Goal: Transaction & Acquisition: Obtain resource

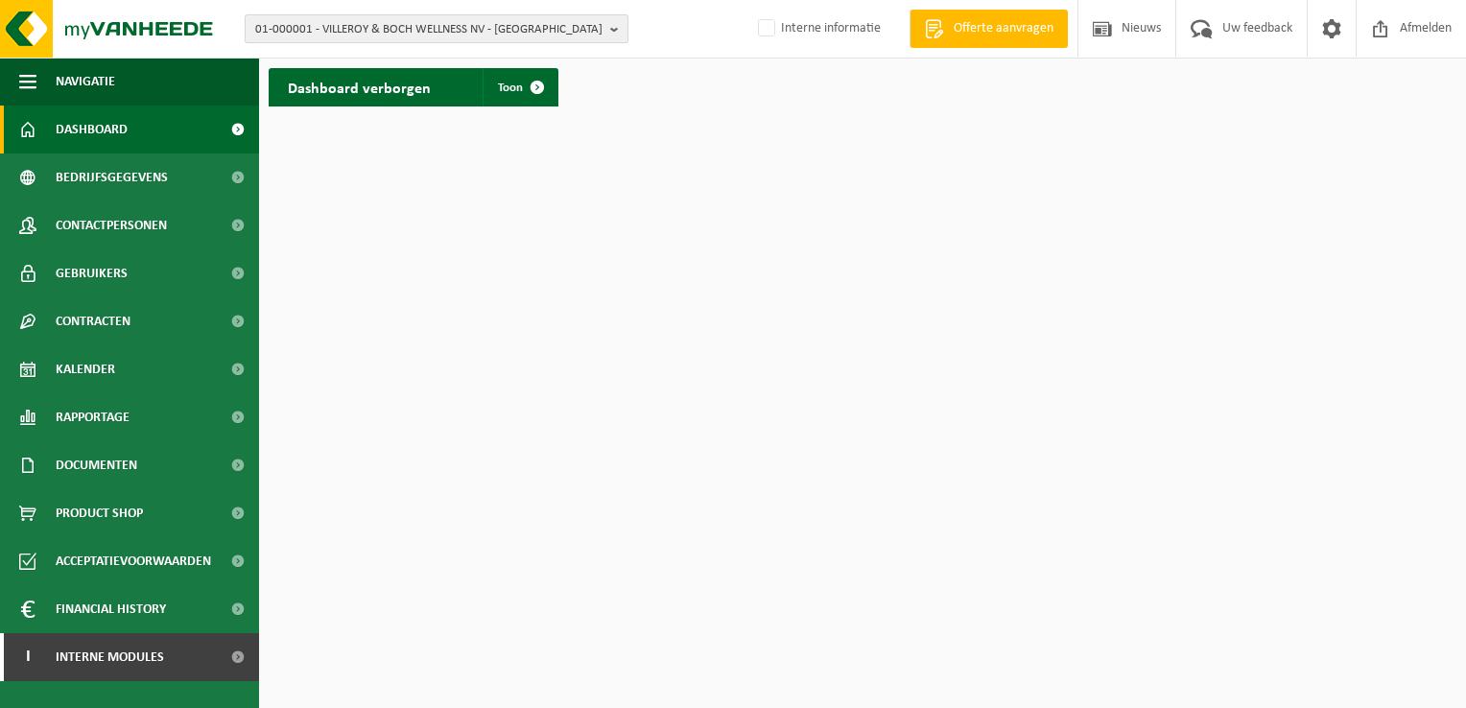
click at [614, 36] on b "button" at bounding box center [618, 28] width 17 height 27
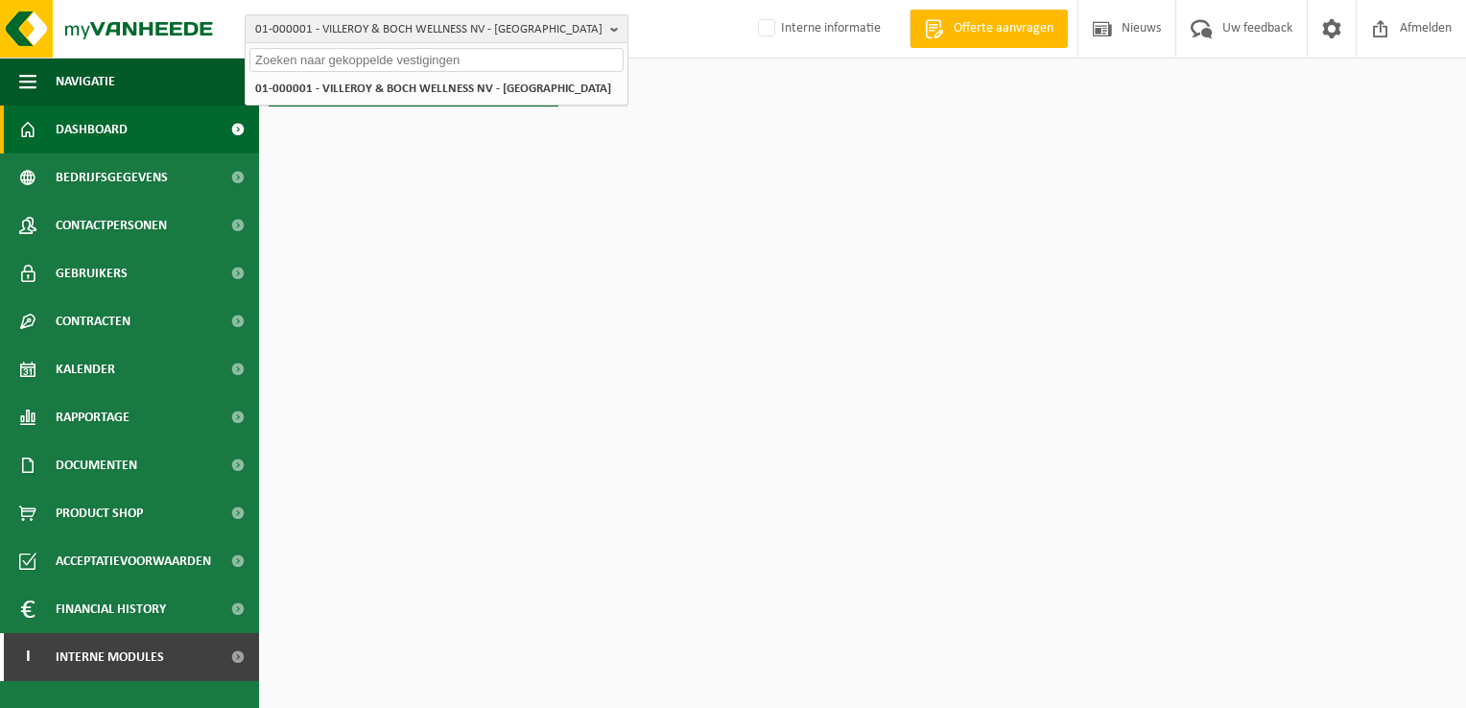
click at [554, 64] on input "text" at bounding box center [436, 60] width 374 height 24
paste input "01-052119"
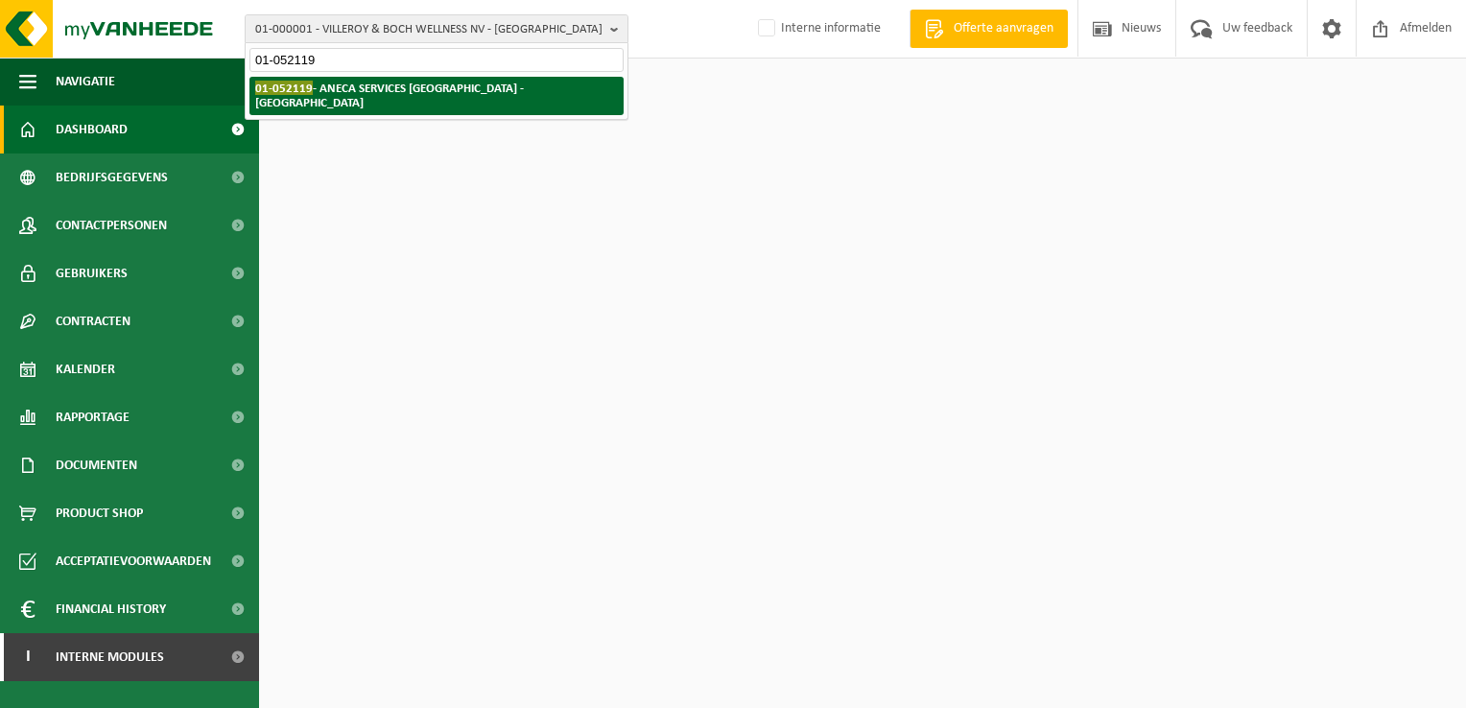
type input "01-052119"
click at [381, 85] on strong "01-052119 - ANECA SERVICES NV - SINT-MICHIELS" at bounding box center [389, 95] width 269 height 29
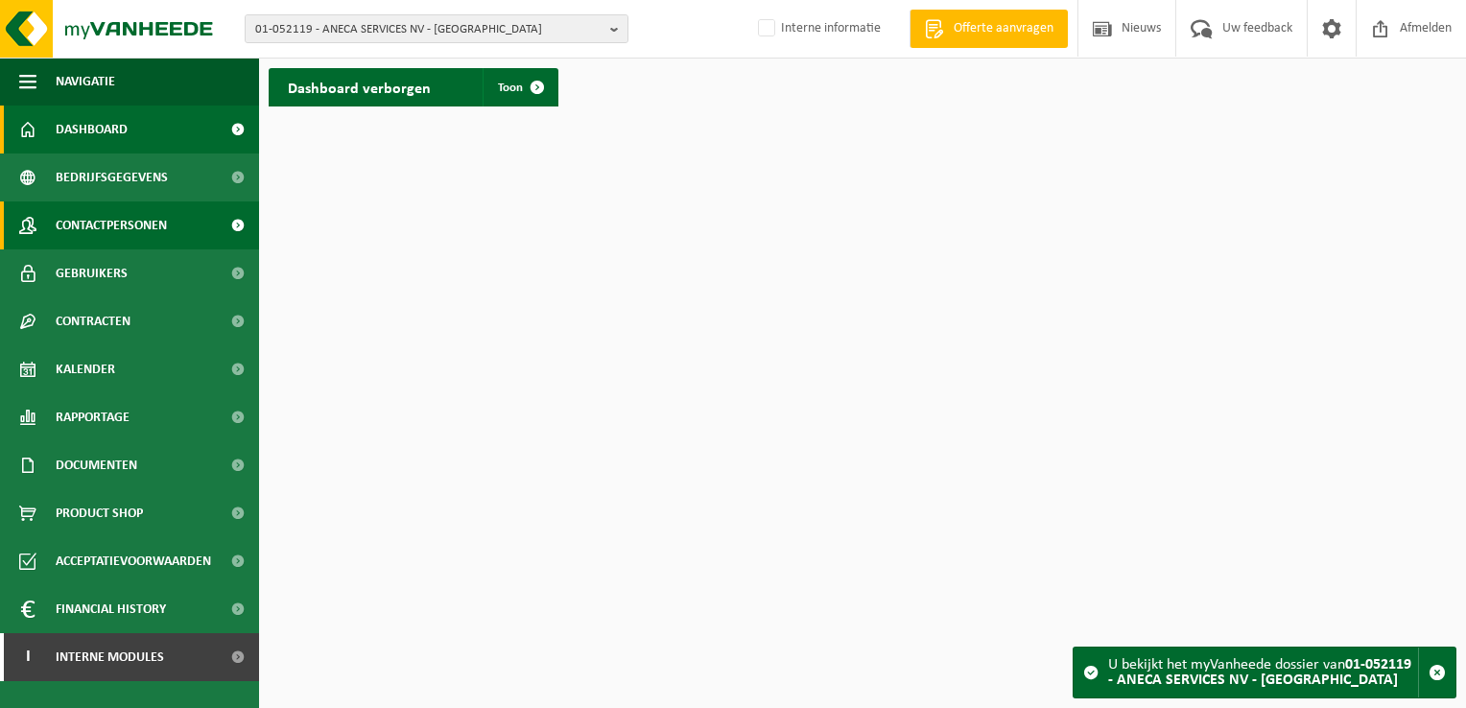
click at [119, 224] on span "Contactpersonen" at bounding box center [111, 225] width 111 height 48
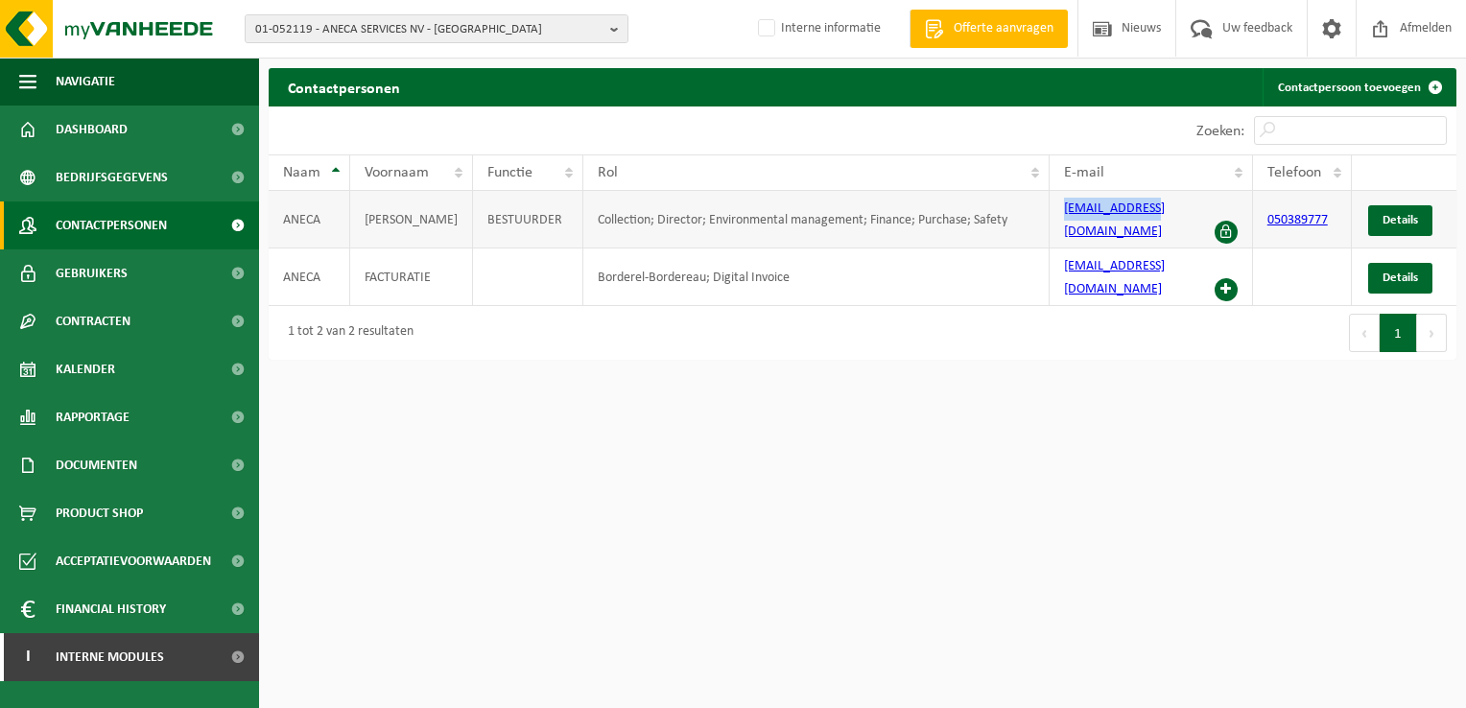
drag, startPoint x: 1170, startPoint y: 213, endPoint x: 1060, endPoint y: 213, distance: 110.3
click at [1060, 213] on td "patty@aneca.be" at bounding box center [1150, 220] width 203 height 58
drag, startPoint x: 1060, startPoint y: 213, endPoint x: 1100, endPoint y: 213, distance: 40.3
copy link "patty@aneca.be"
click at [164, 652] on link "I Interne modules" at bounding box center [129, 657] width 259 height 48
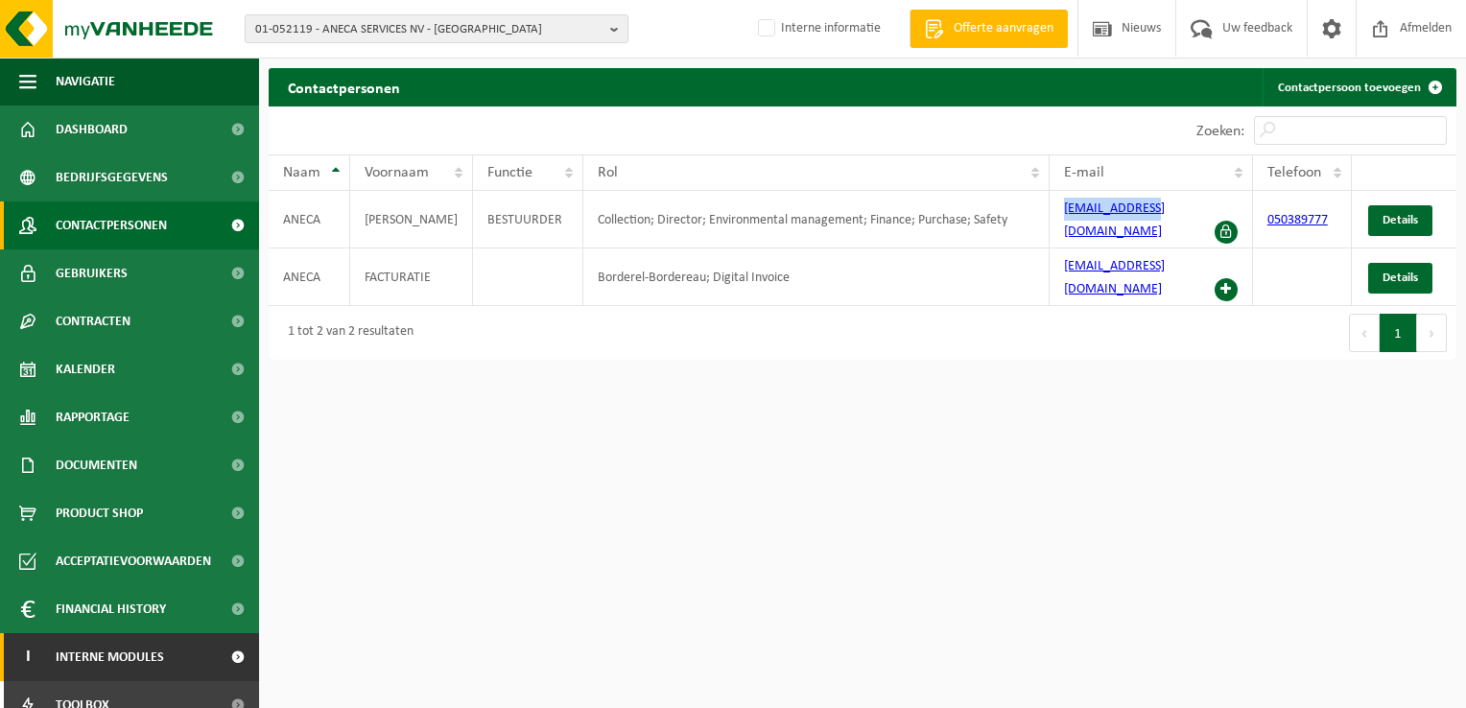
scroll to position [69, 0]
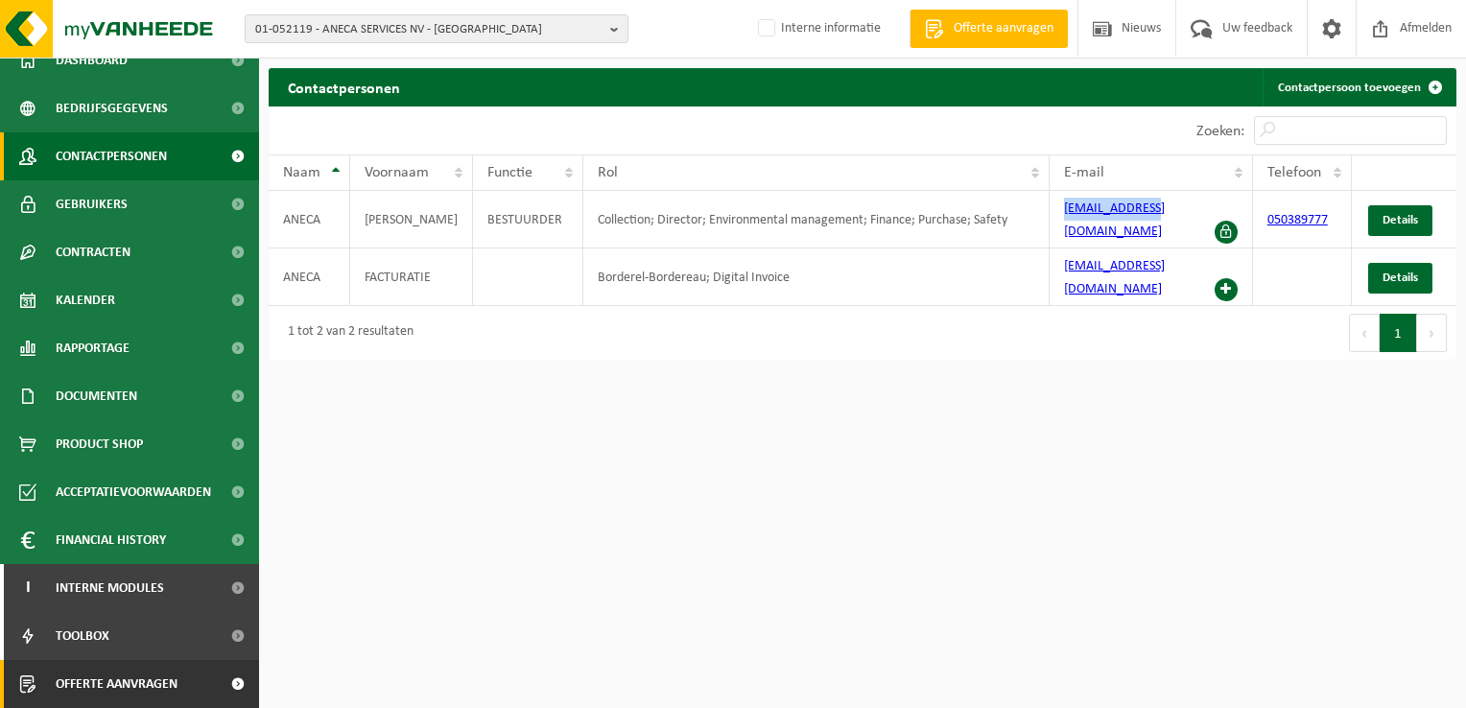
click at [151, 679] on span "Offerte aanvragen" at bounding box center [117, 684] width 122 height 48
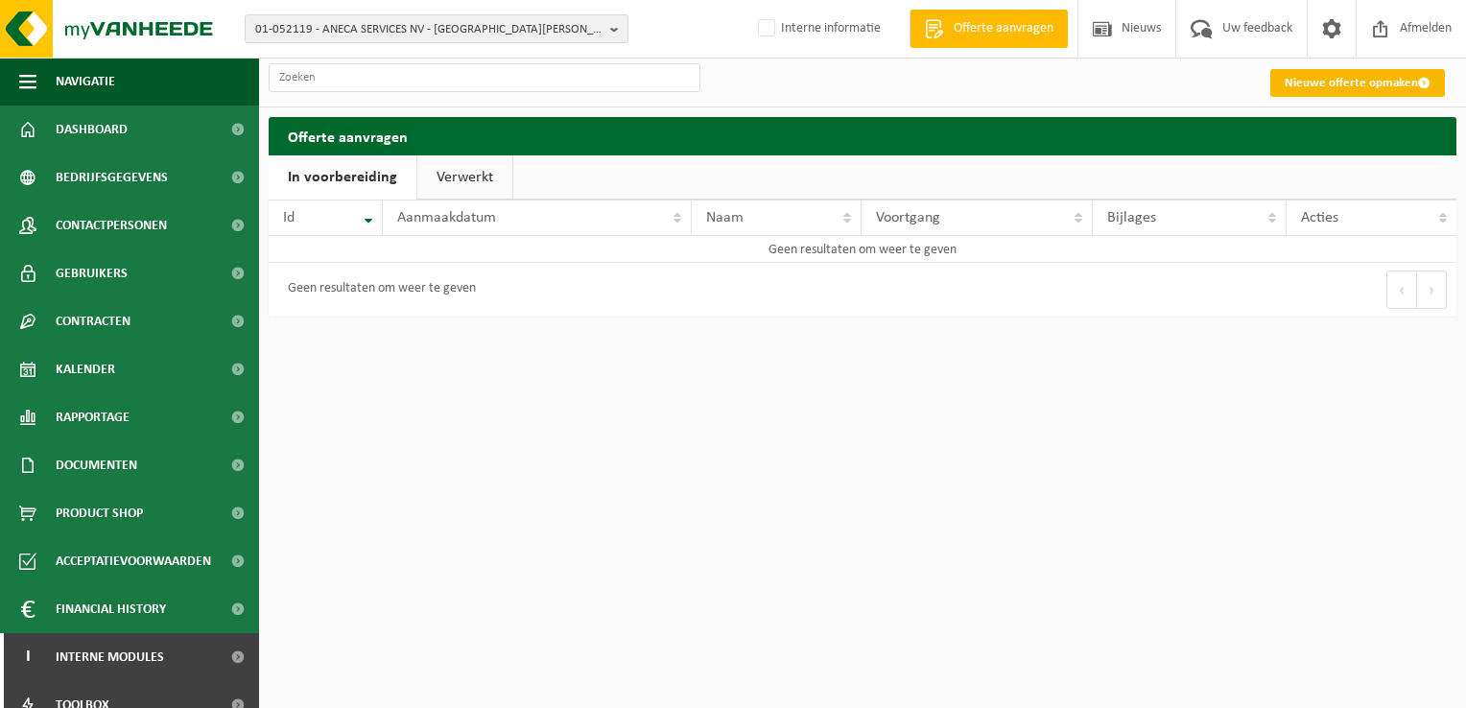
click at [1342, 82] on link "Nieuwe offerte opmaken" at bounding box center [1357, 83] width 175 height 28
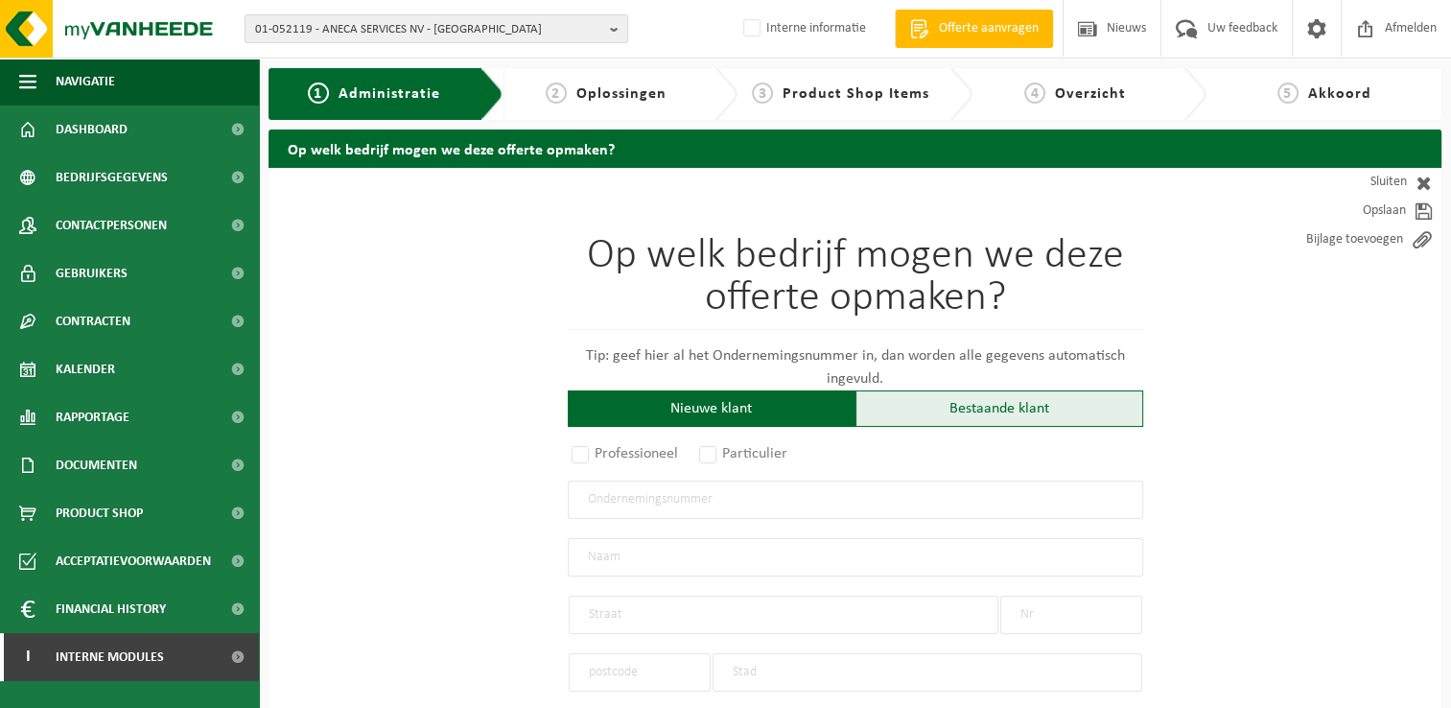
click at [1024, 416] on div "Bestaande klant" at bounding box center [1000, 408] width 288 height 36
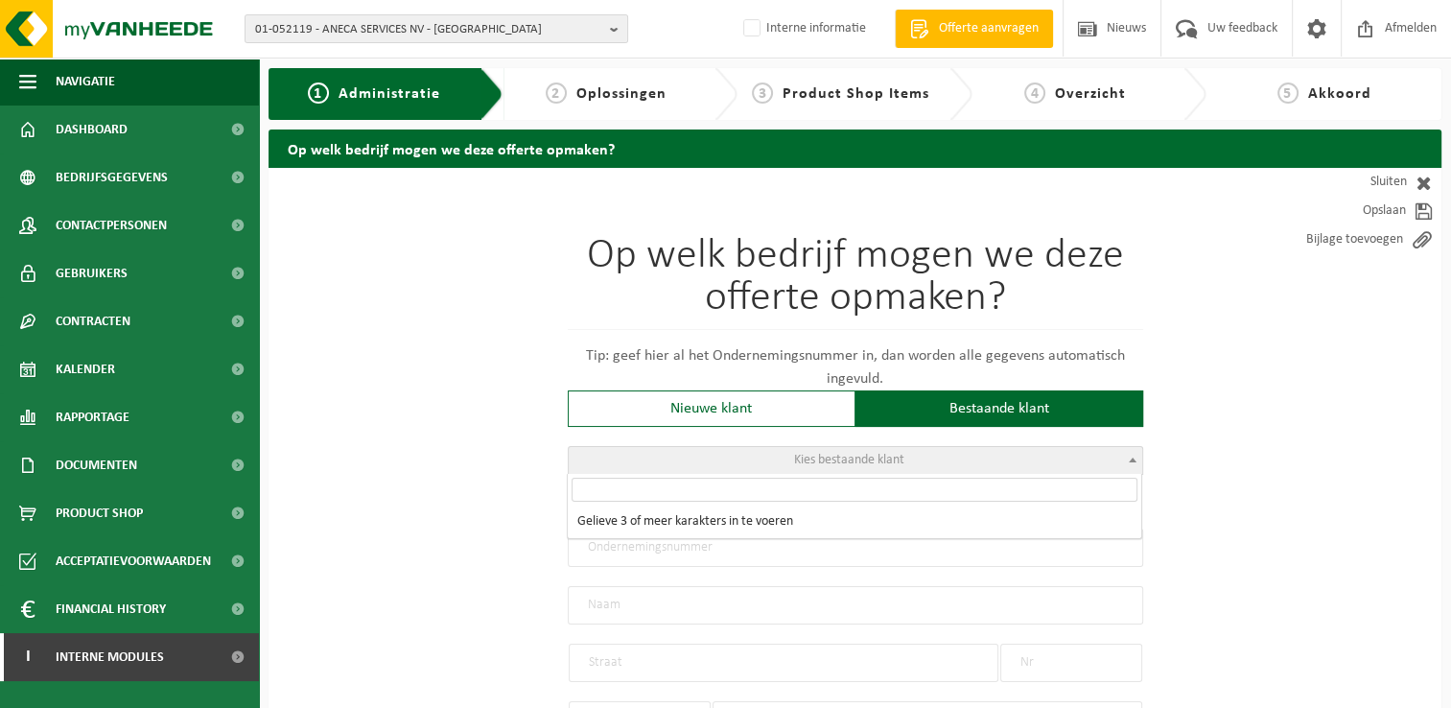
click at [1136, 460] on span at bounding box center [1132, 459] width 19 height 25
paste input "01-052119"
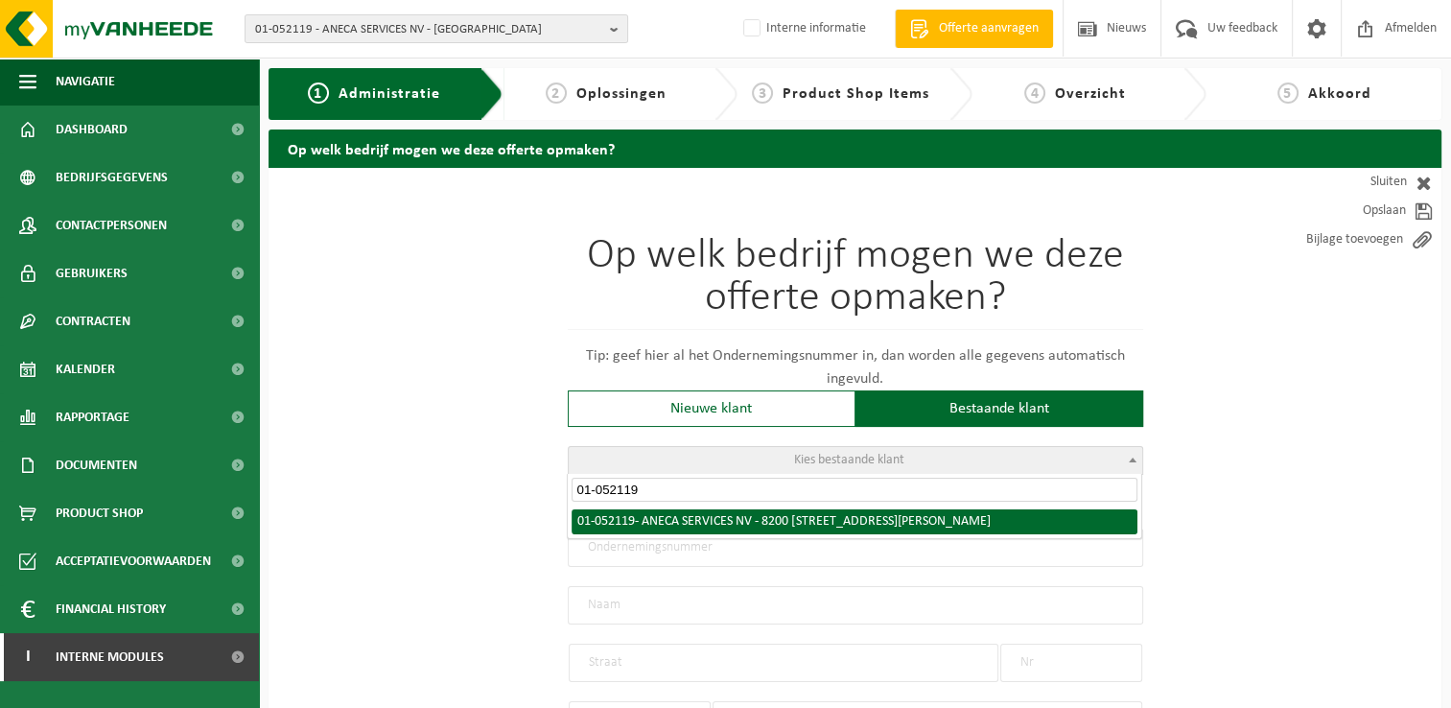
type input "01-052119"
select select "21023"
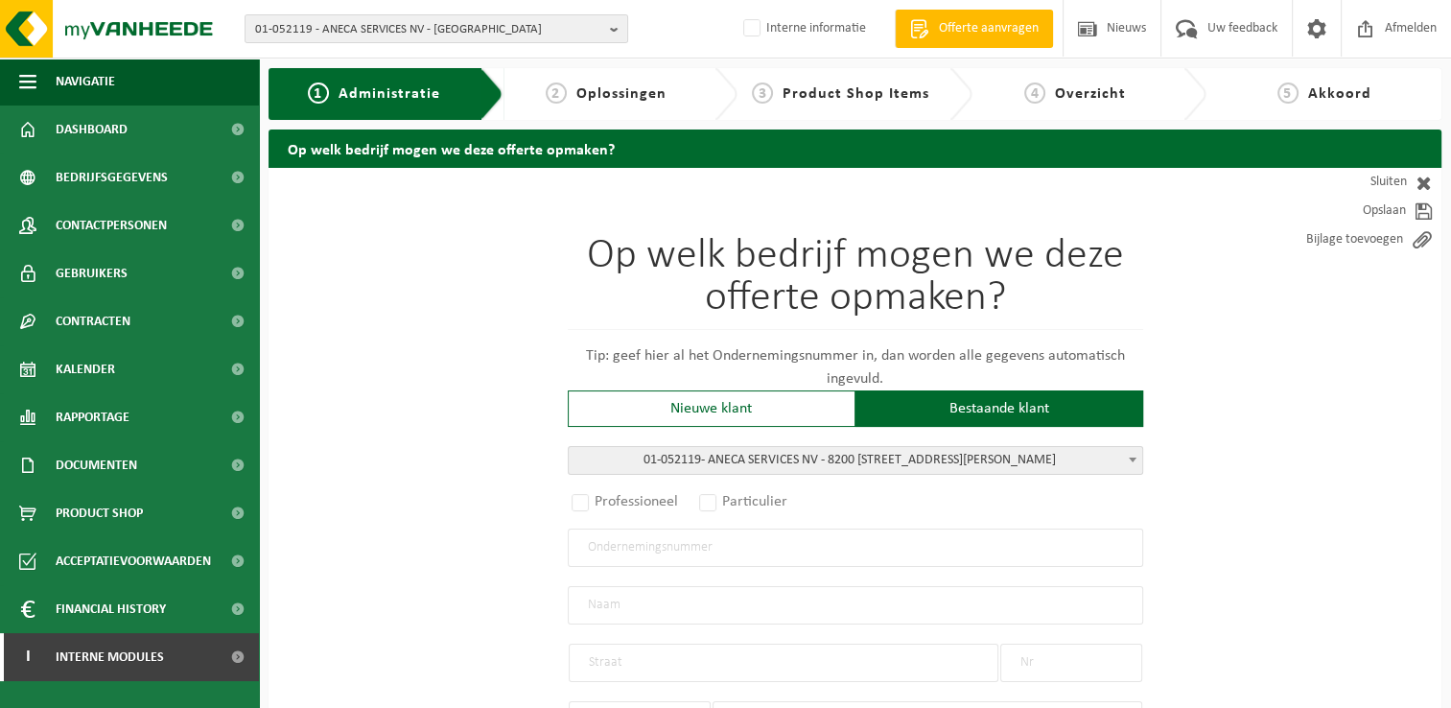
radio input "true"
type input "0437.844.142"
type input "ANECA SERVICES NV"
type input "LIEVEN BAUWENSSTRAAT"
type input "27"
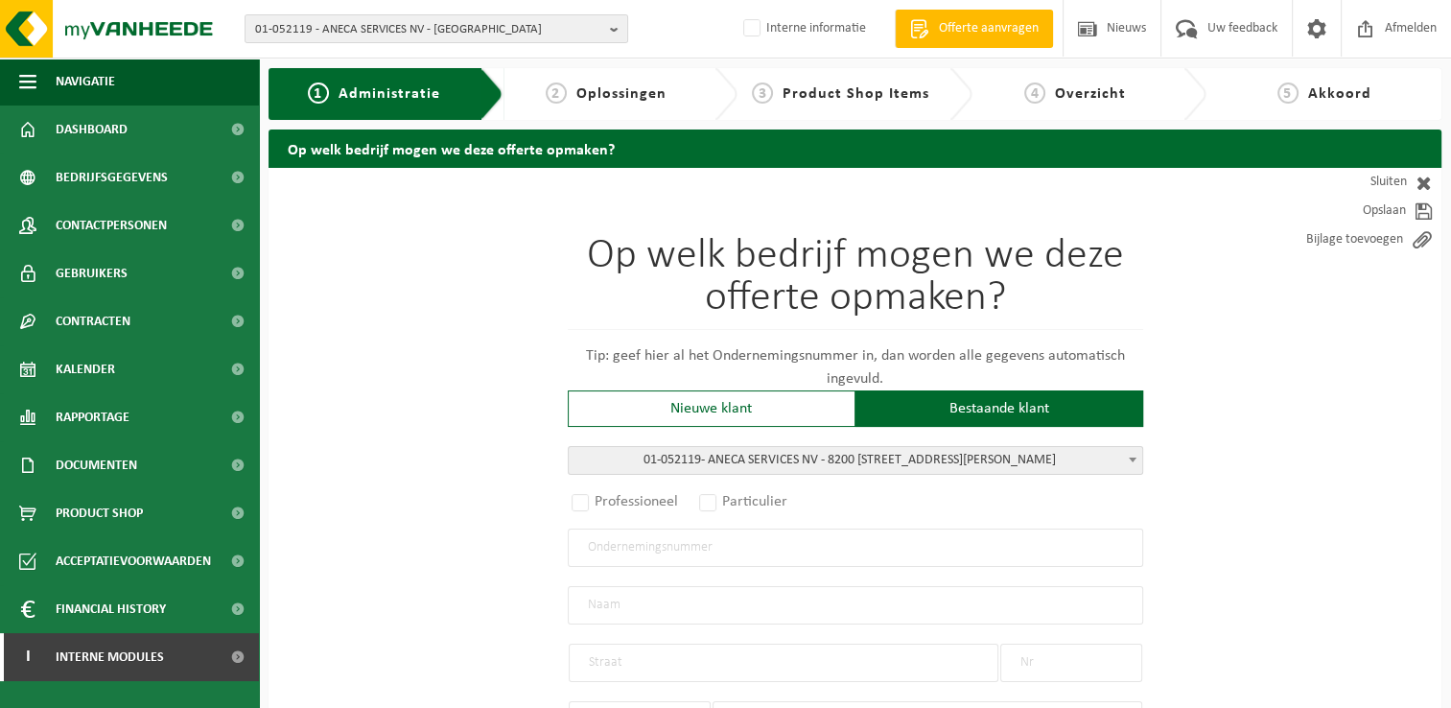
type input "8200"
type input "SINT-MICHIELS"
select select "1044"
type input "ANECA SERVICES NV"
type input "LIEVEN BAUWENSSTRAAT"
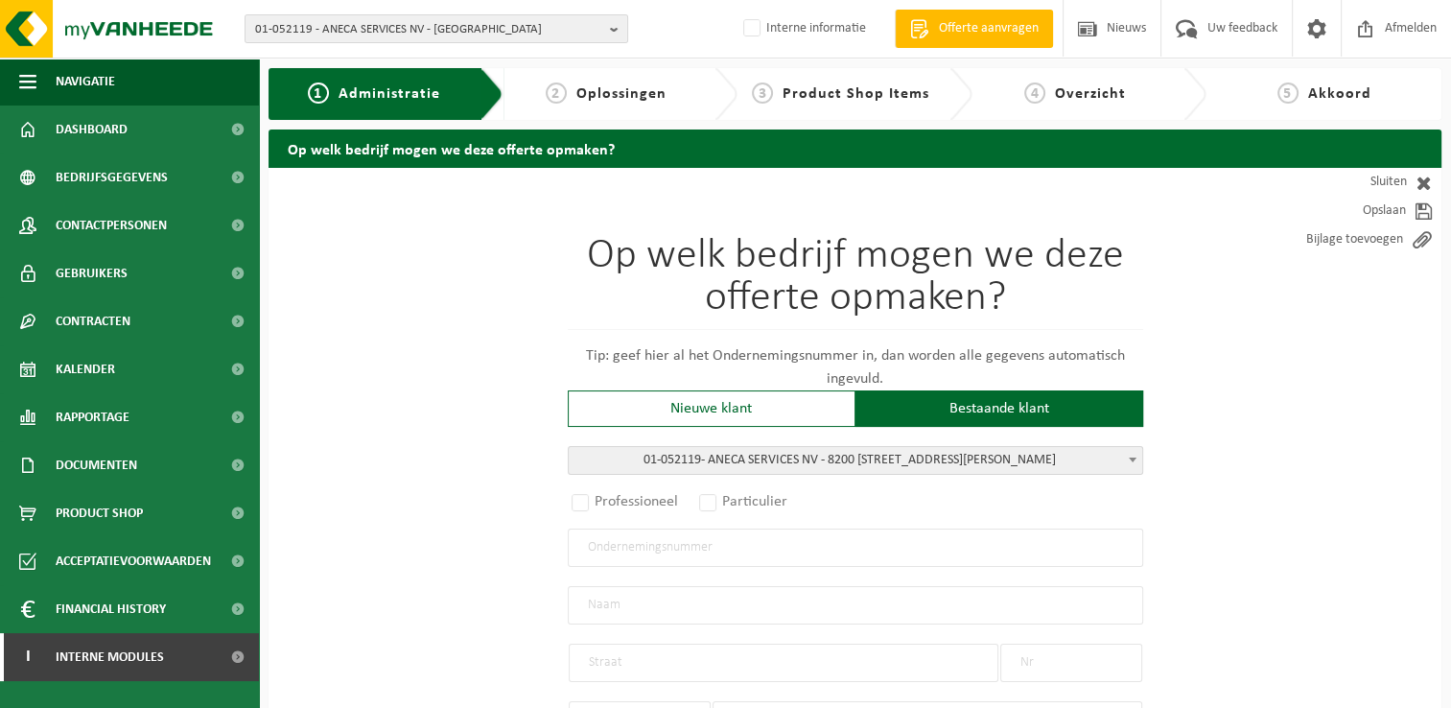
type input "27"
type input "8200"
type input "SINT-MICHIELS"
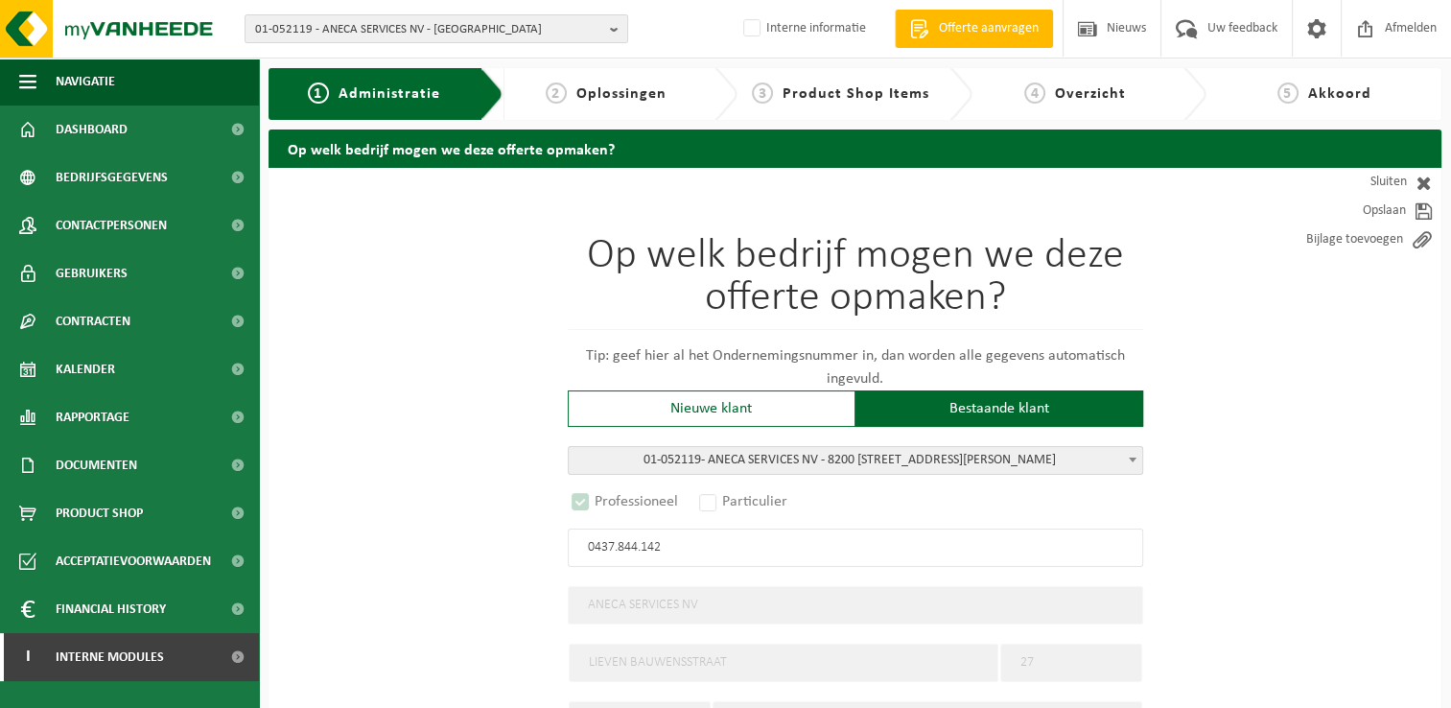
select select "B"
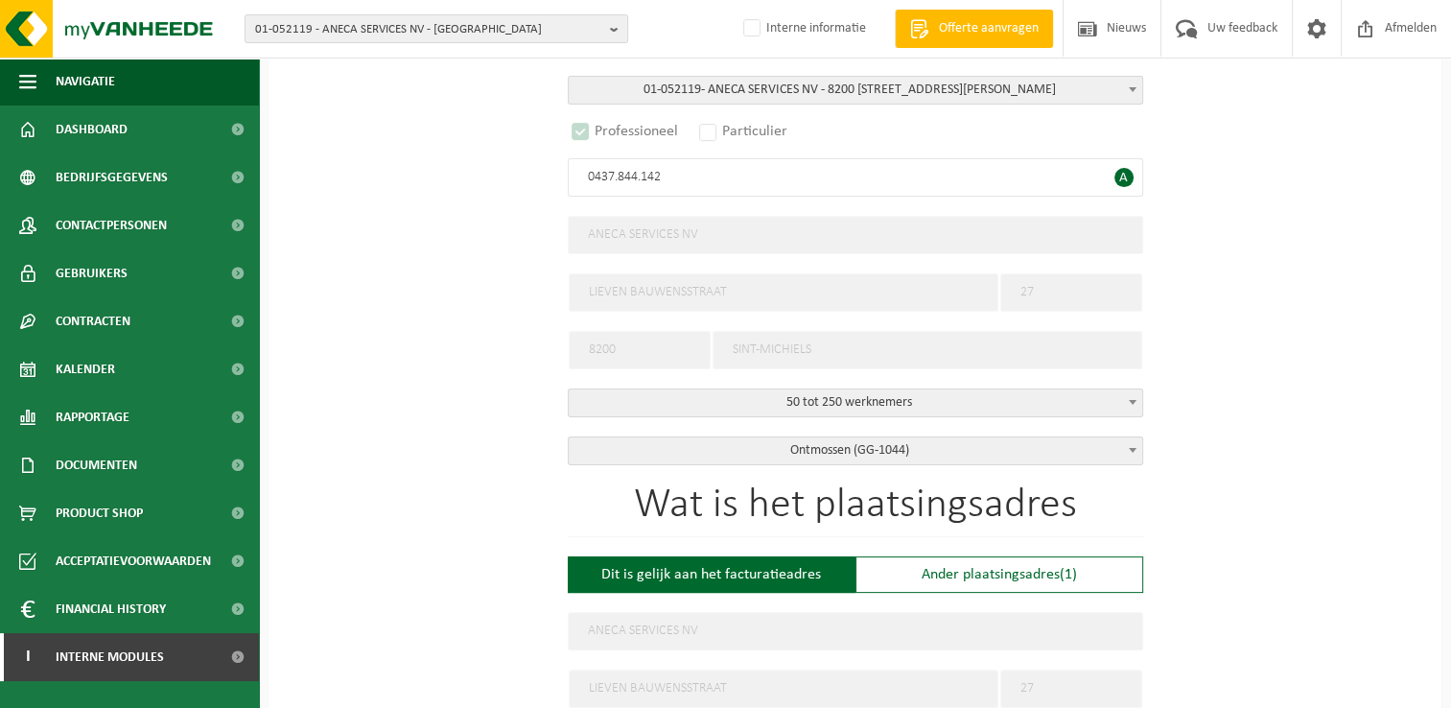
scroll to position [480, 0]
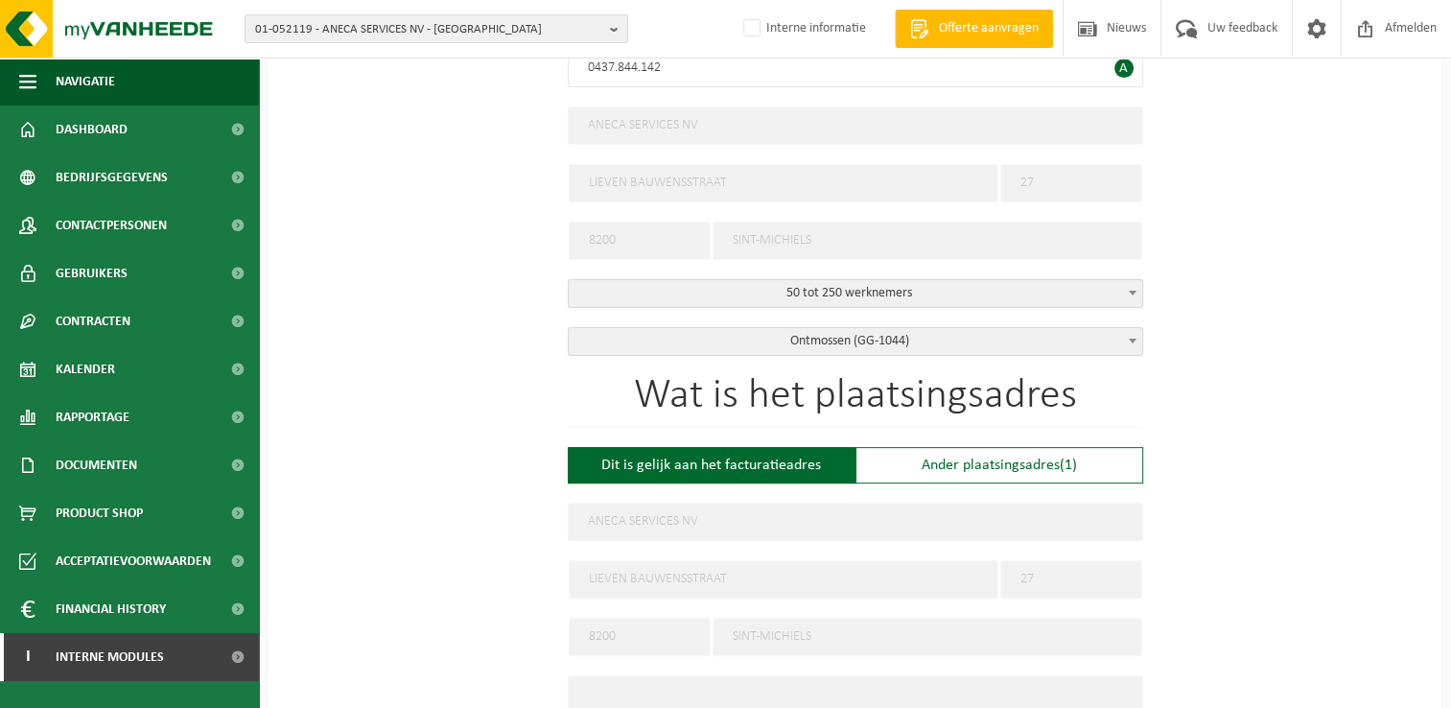
click at [1126, 332] on span at bounding box center [1132, 340] width 19 height 25
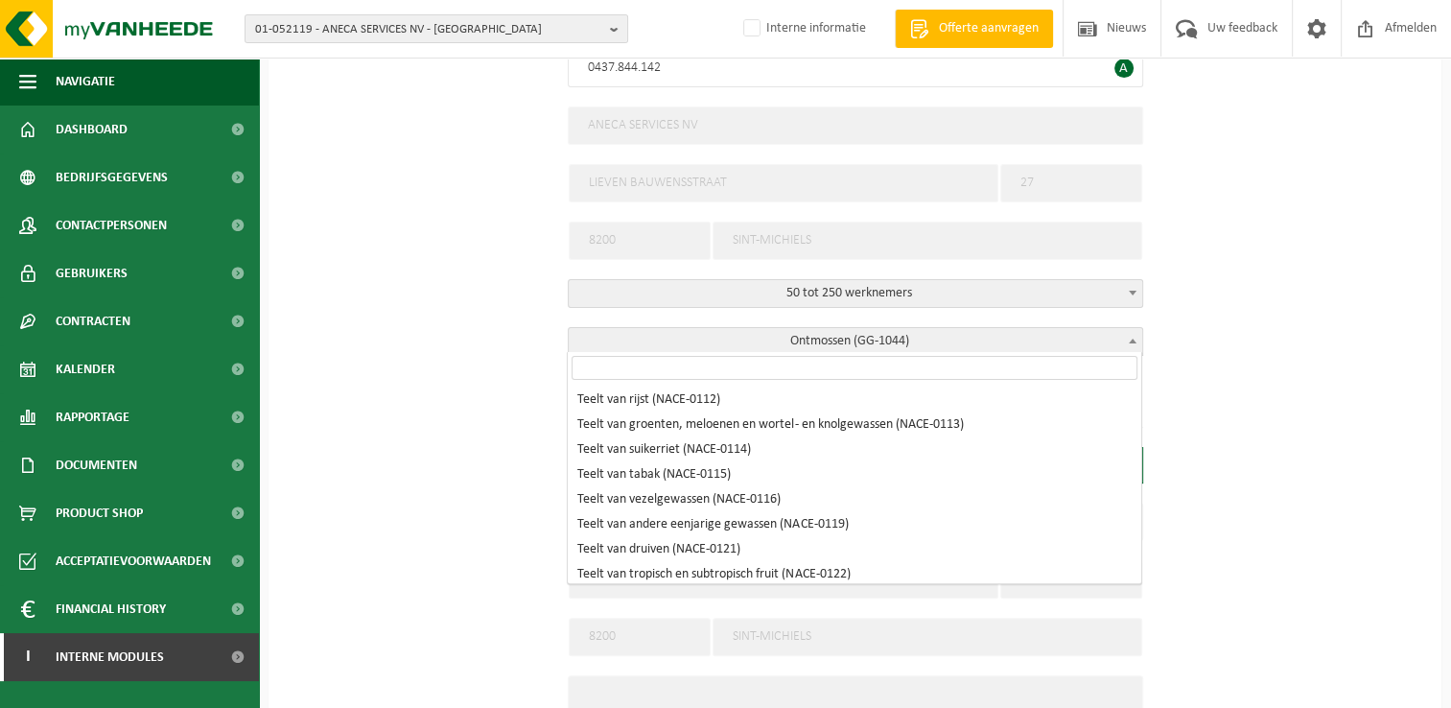
scroll to position [19779, 0]
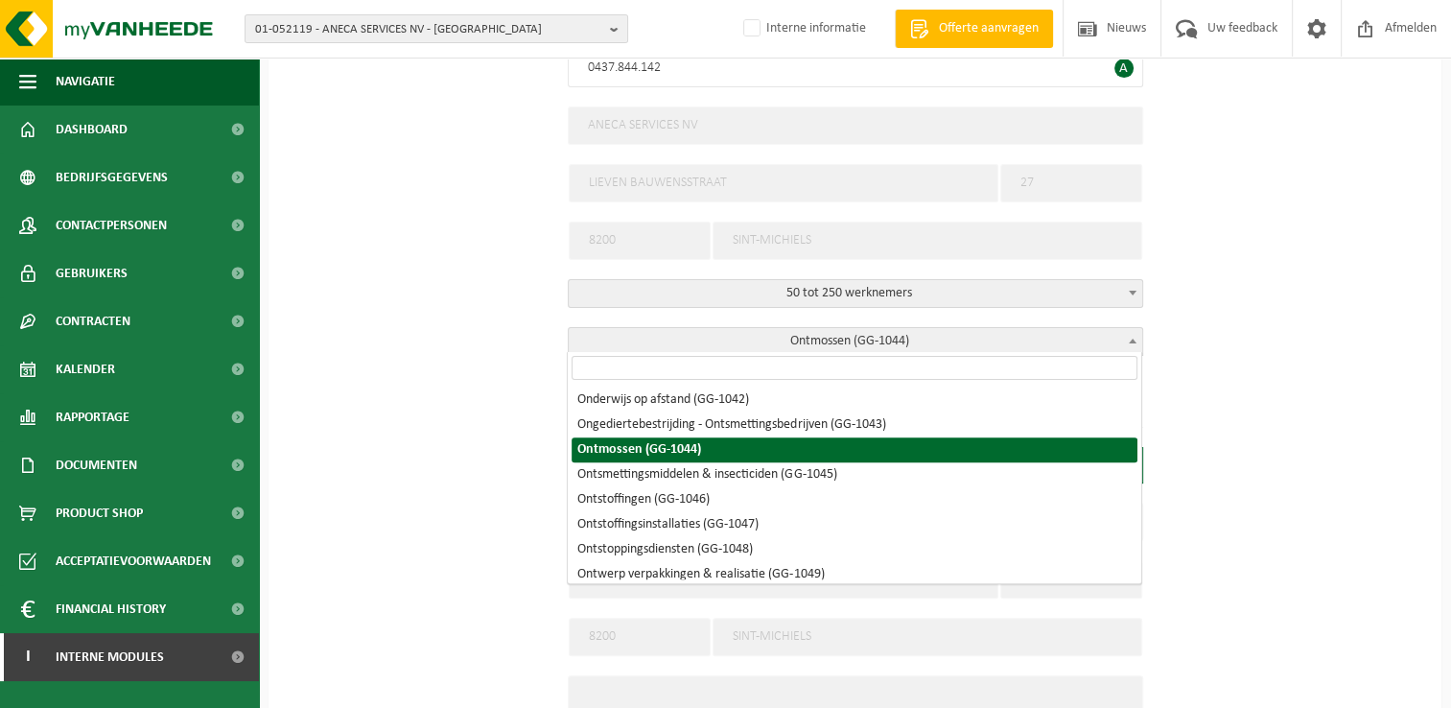
click at [1018, 360] on input "search" at bounding box center [855, 368] width 566 height 24
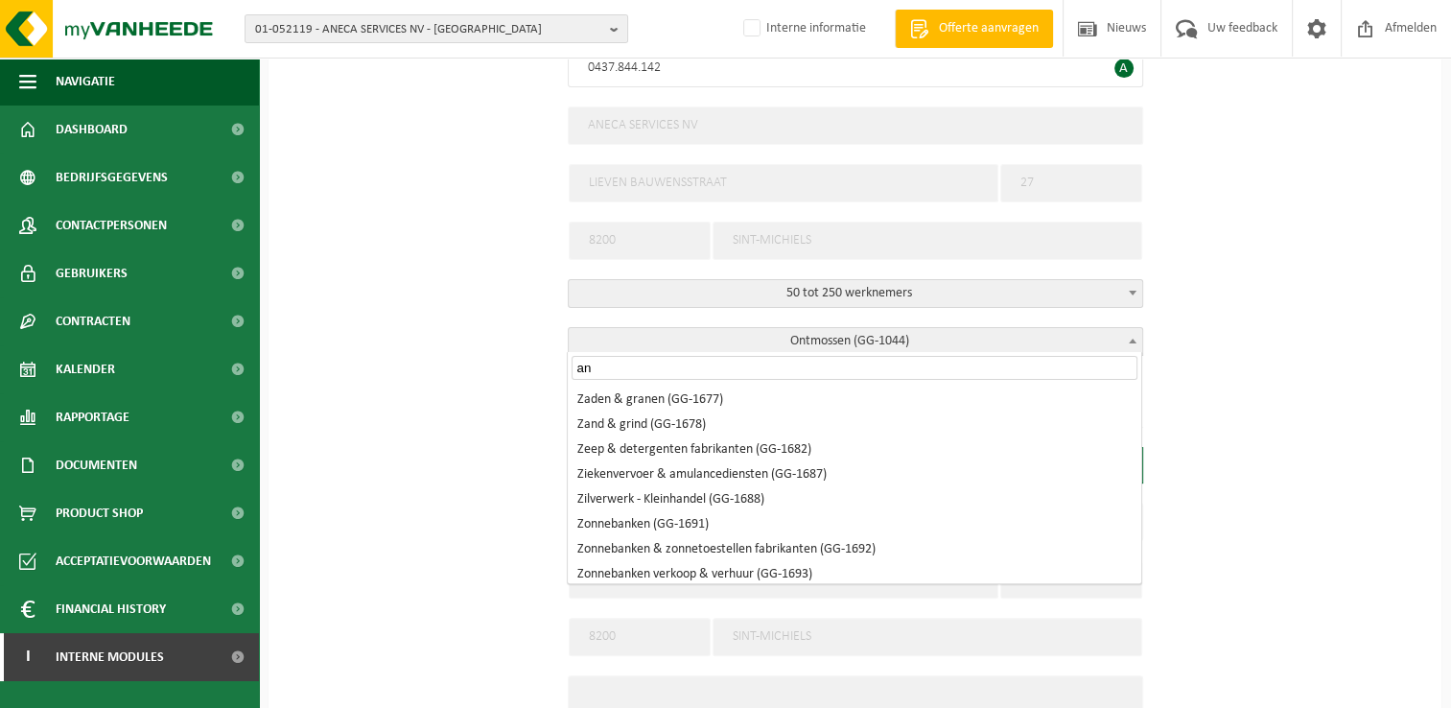
scroll to position [0, 0]
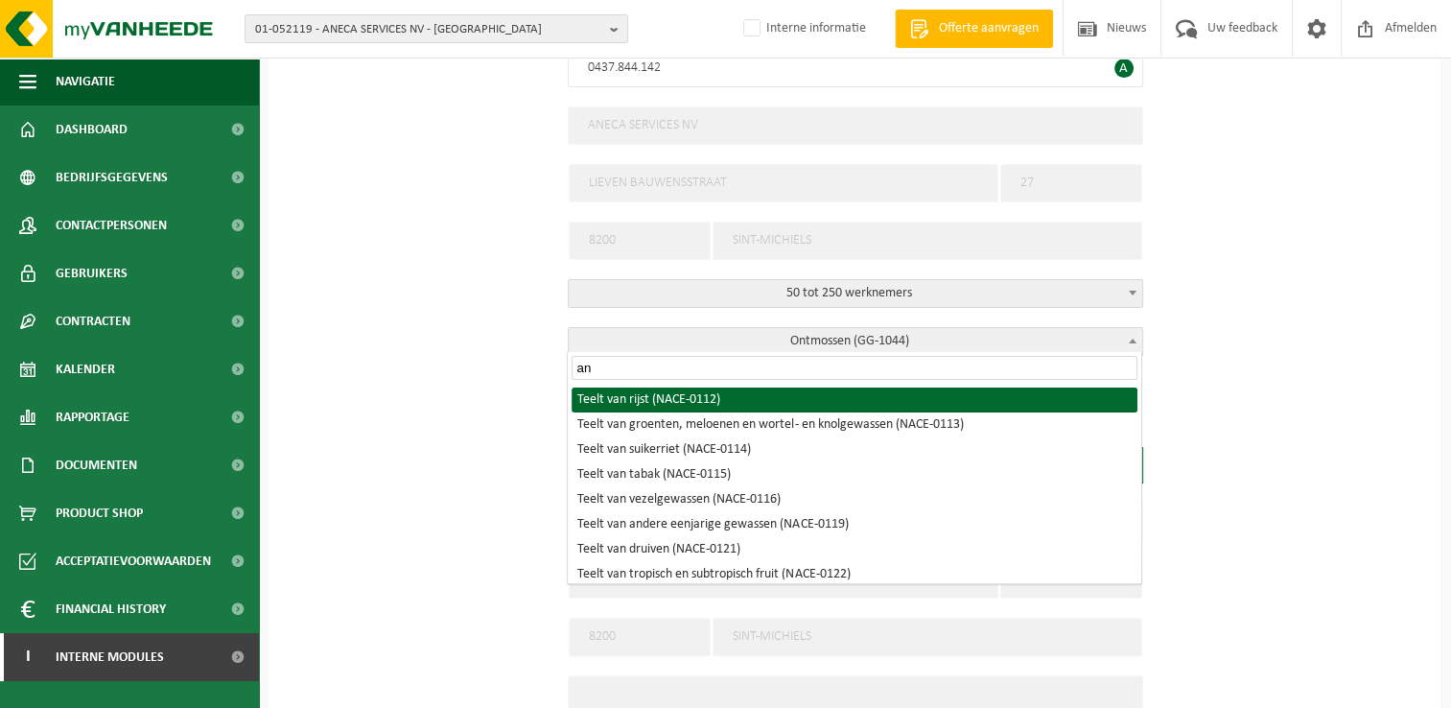
type input "a"
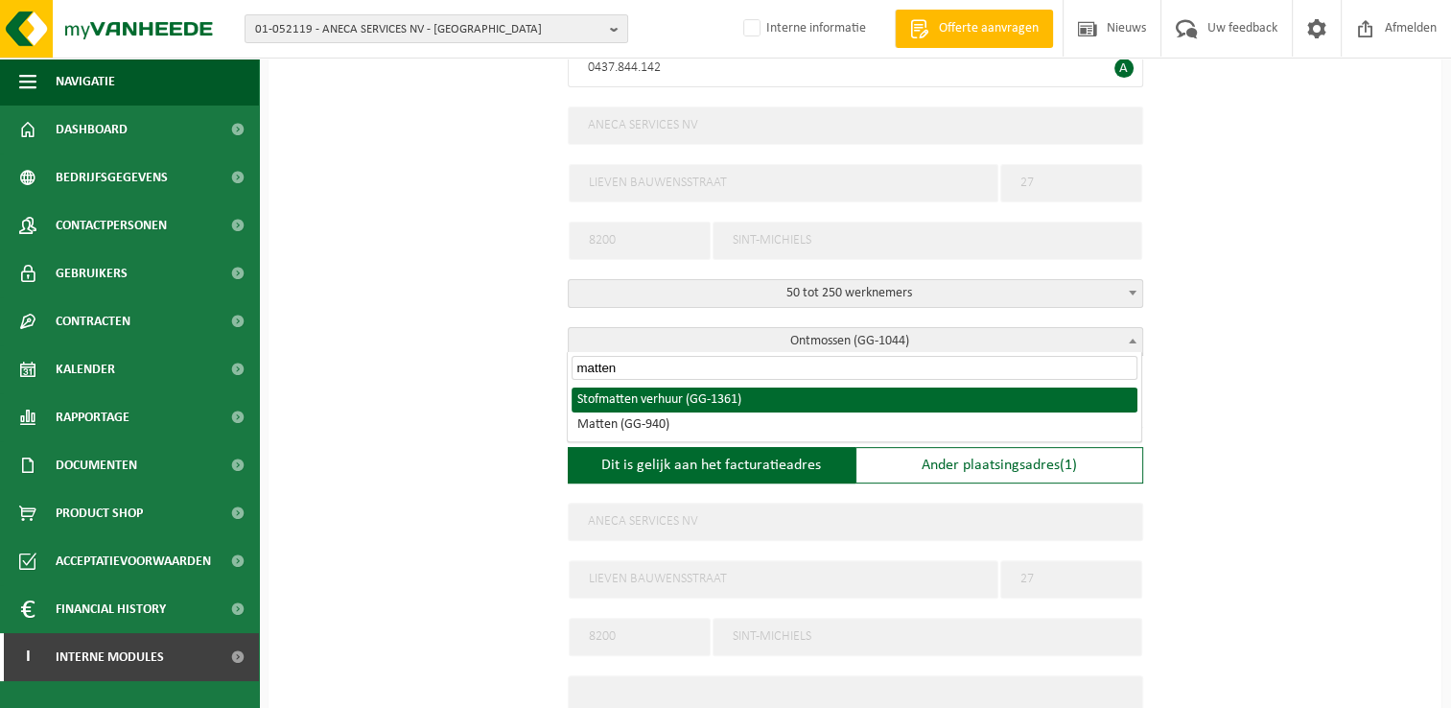
type input "matten"
select select "1361"
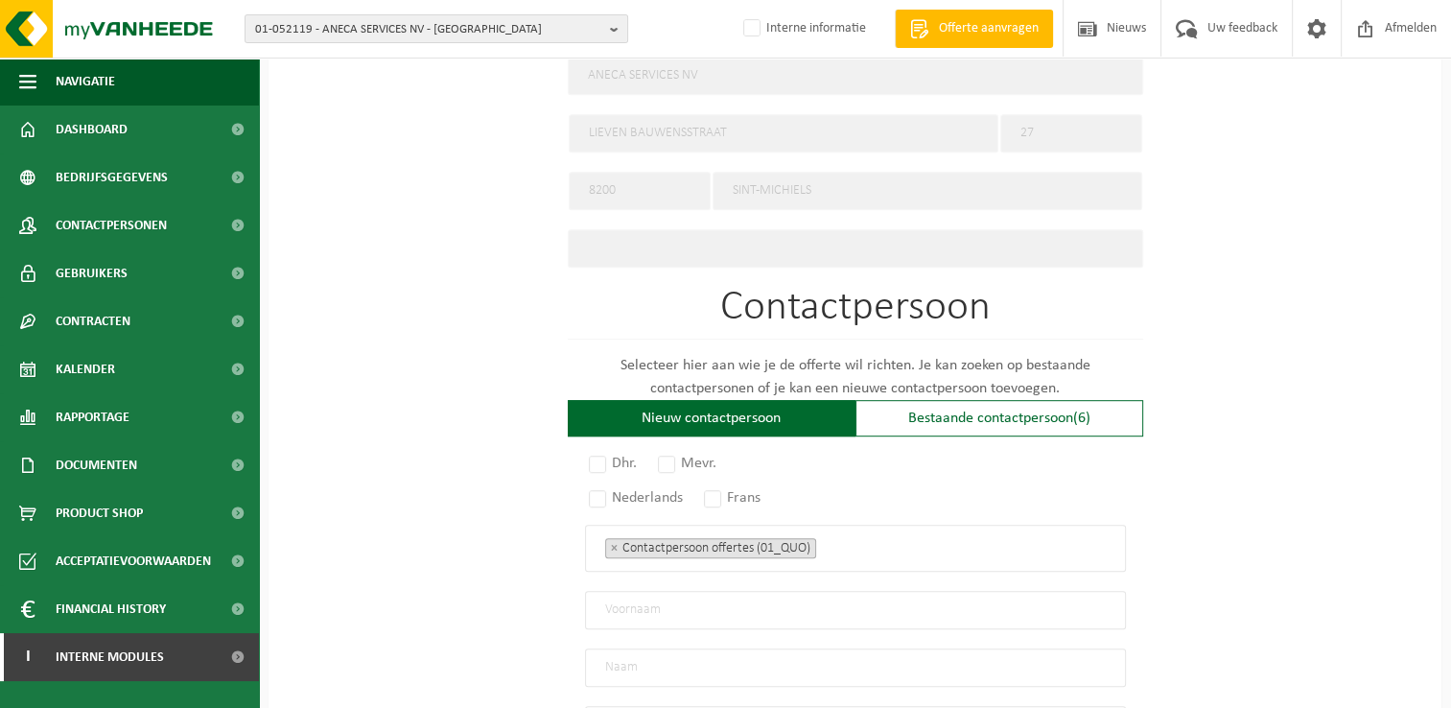
scroll to position [959, 0]
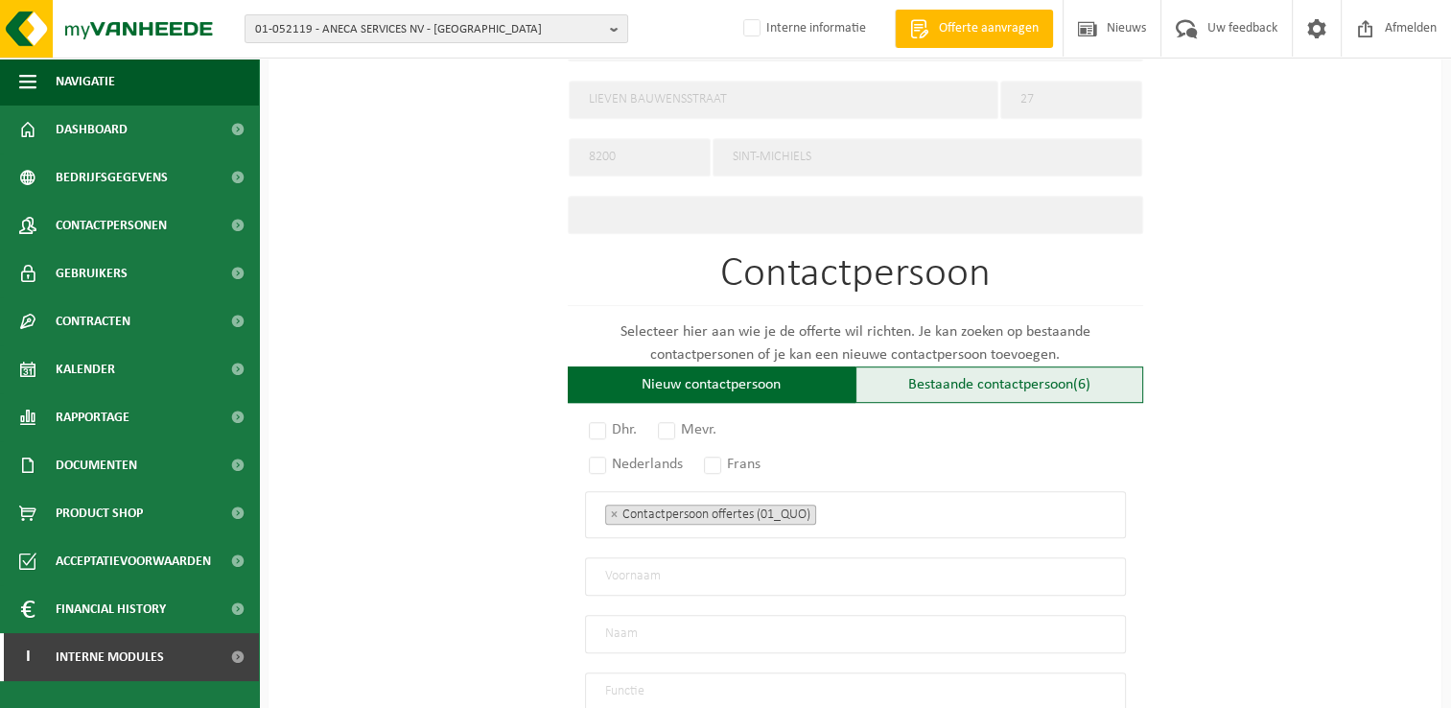
click at [1074, 388] on div "Bestaande contactpersoon (6)" at bounding box center [1000, 384] width 288 height 36
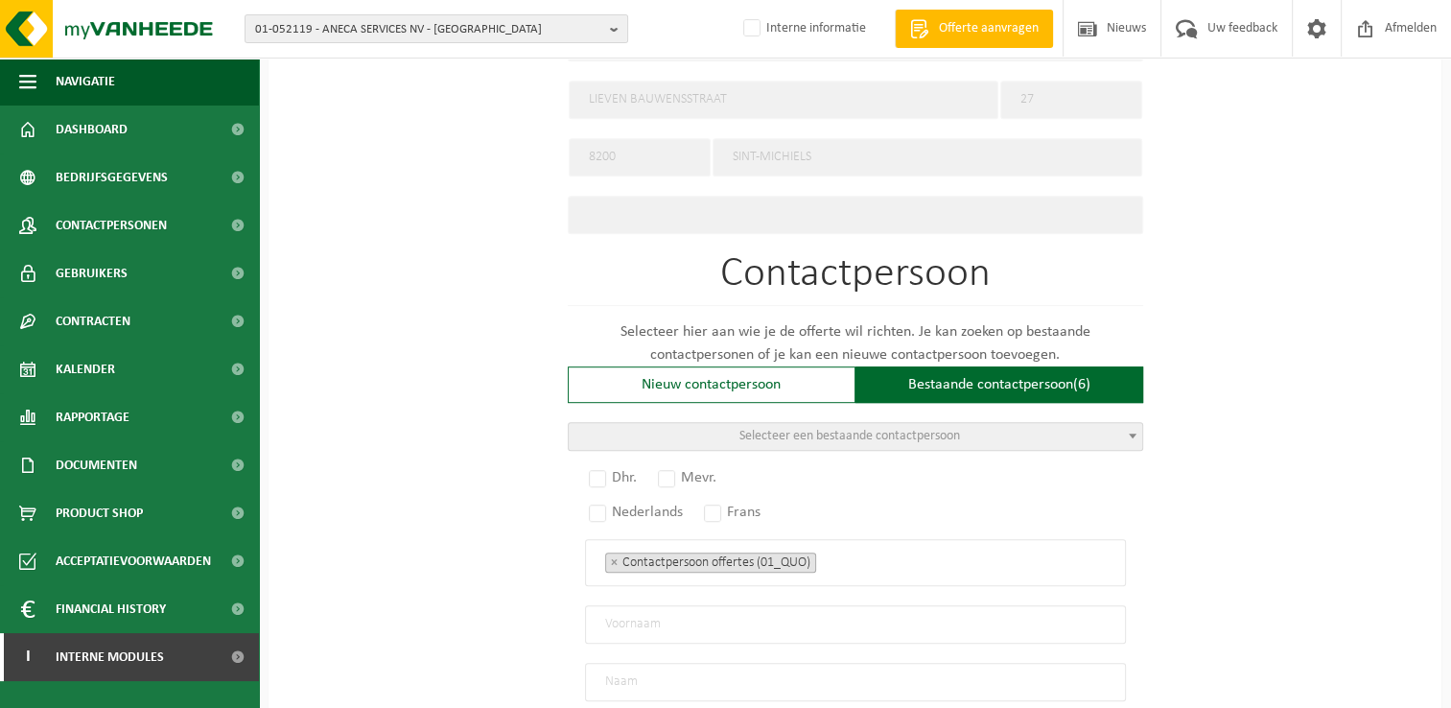
click at [1130, 432] on span at bounding box center [1132, 435] width 19 height 25
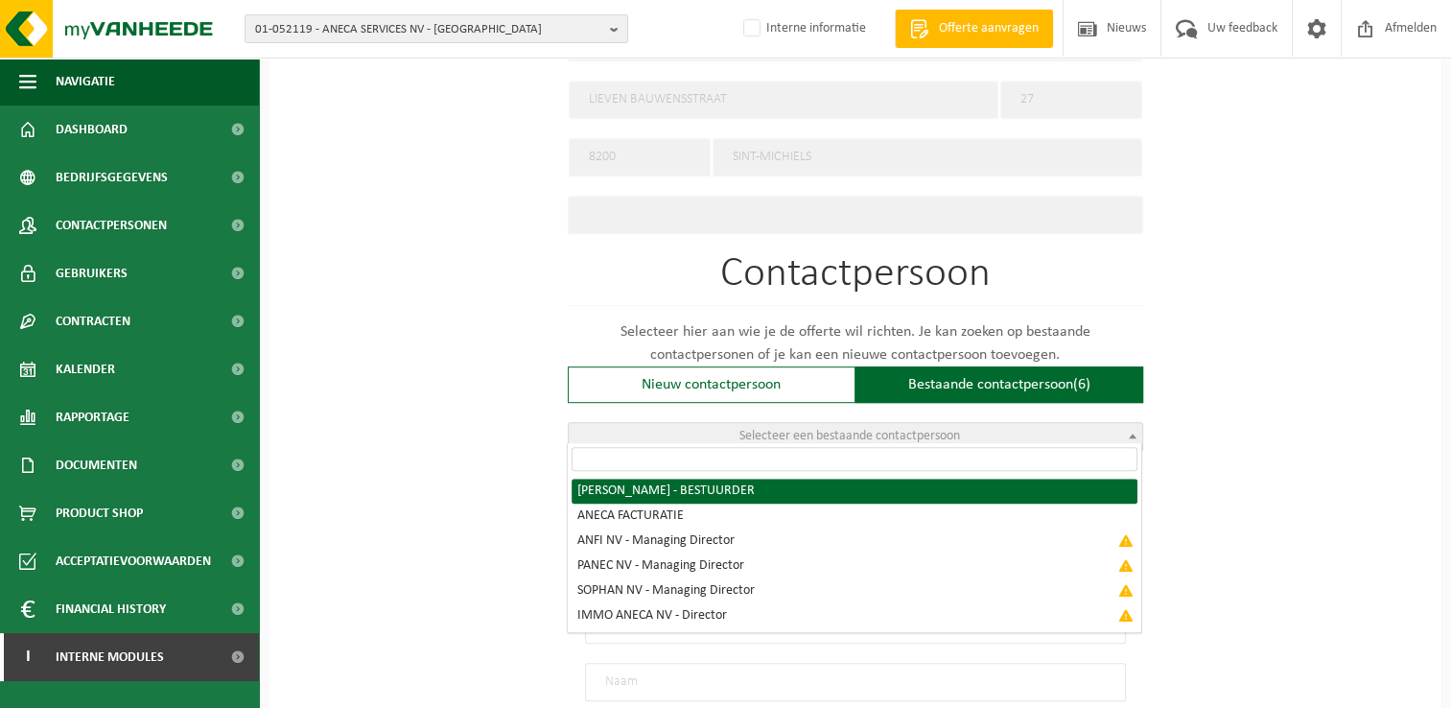
radio input "true"
select select "{"code":"00-106026","firstname":"PATRICIA","surname":"ANECA","gender":"Female",…"
select select "01_RMM"
type input "PATRICIA"
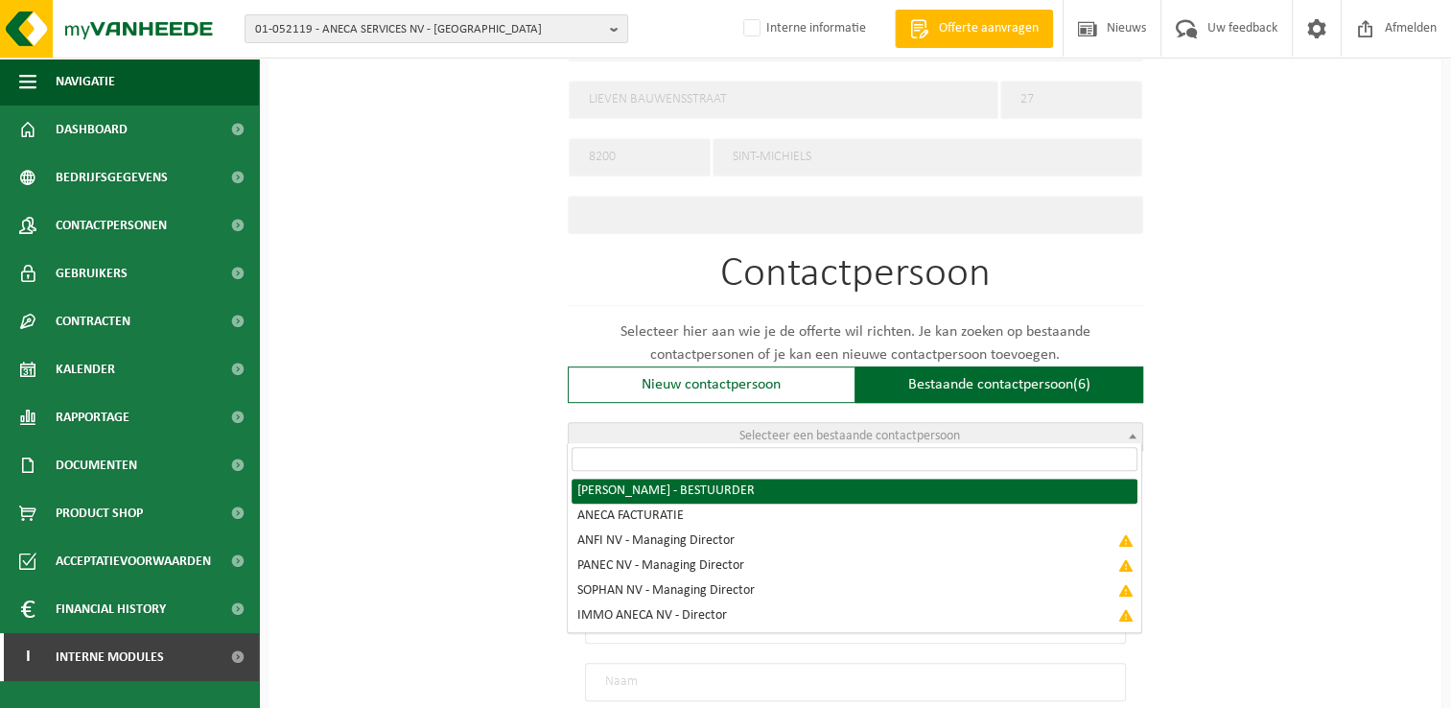
type input "ANECA"
type input "BESTUURDER"
type input "patty@aneca.be"
type input "050389777"
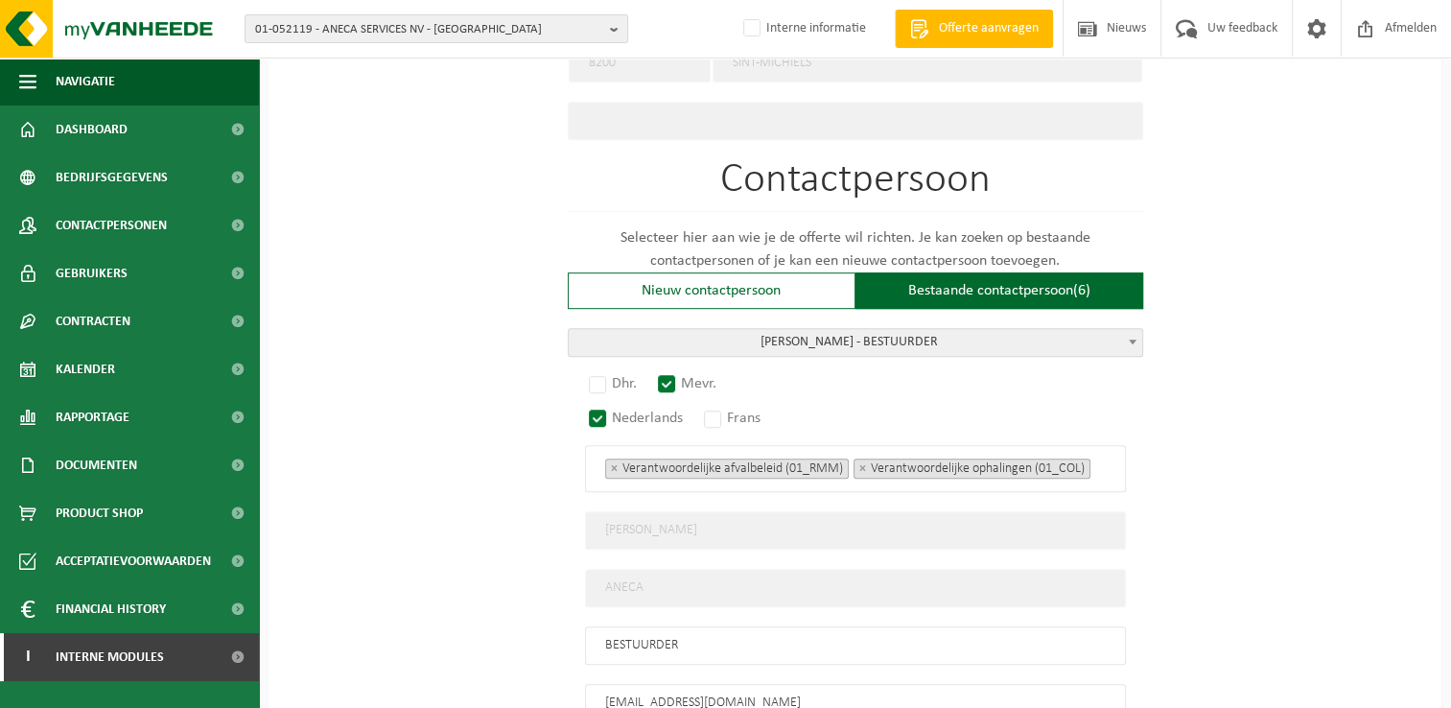
scroll to position [1247, 0]
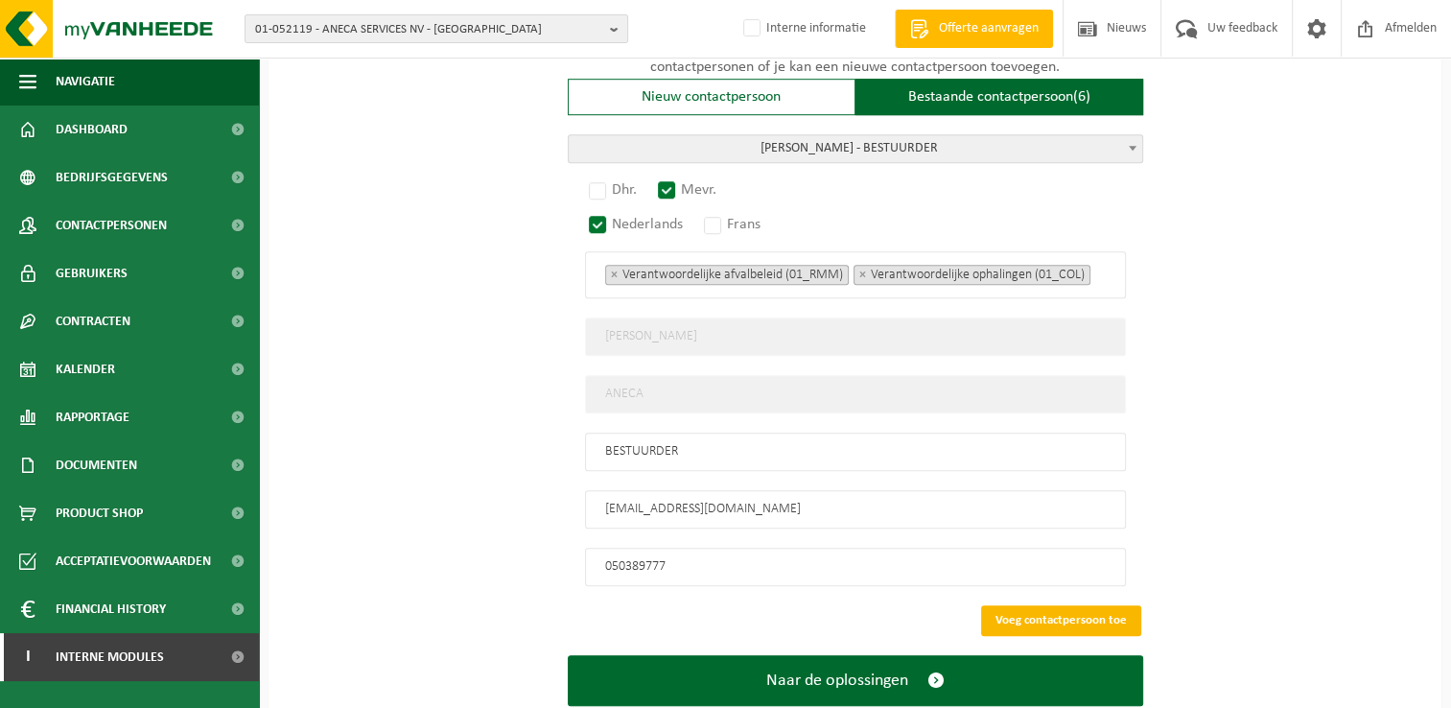
click at [1089, 605] on button "Voeg contactpersoon toe" at bounding box center [1061, 620] width 160 height 31
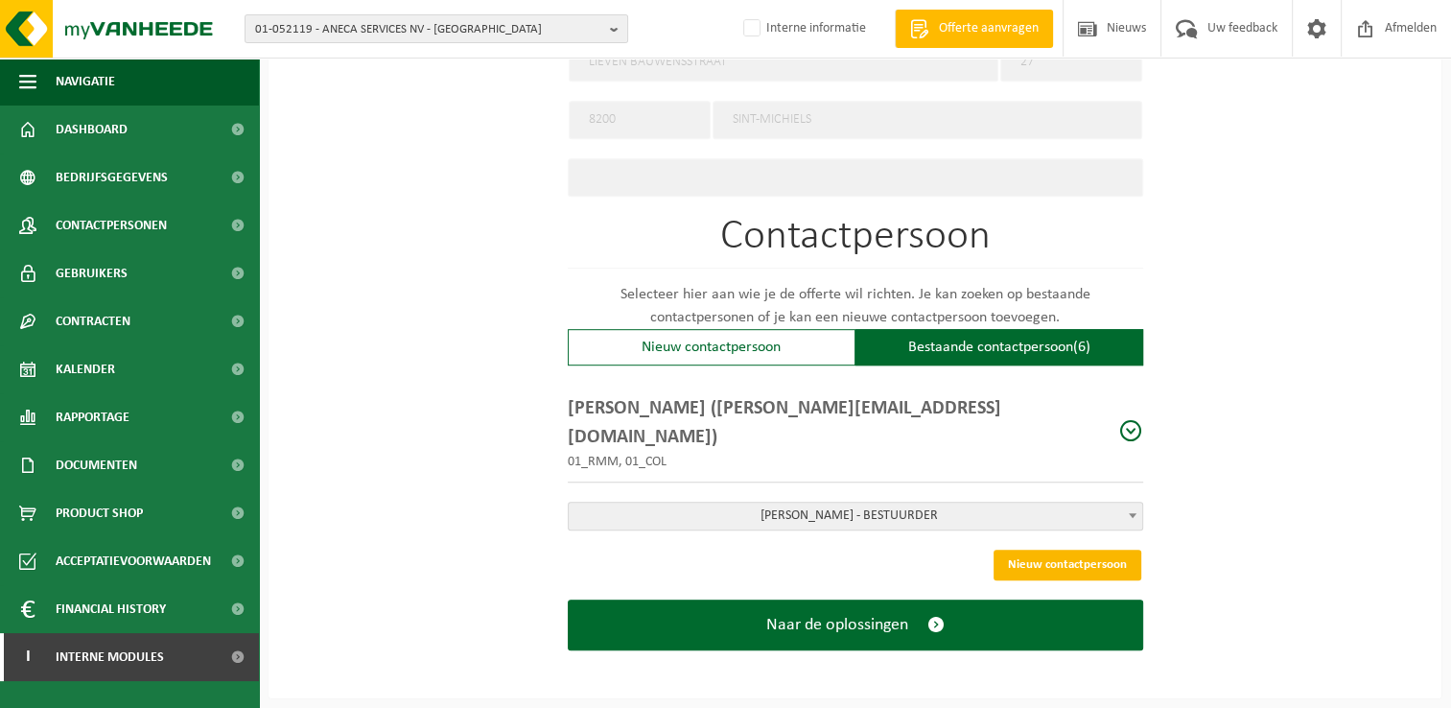
scroll to position [958, 0]
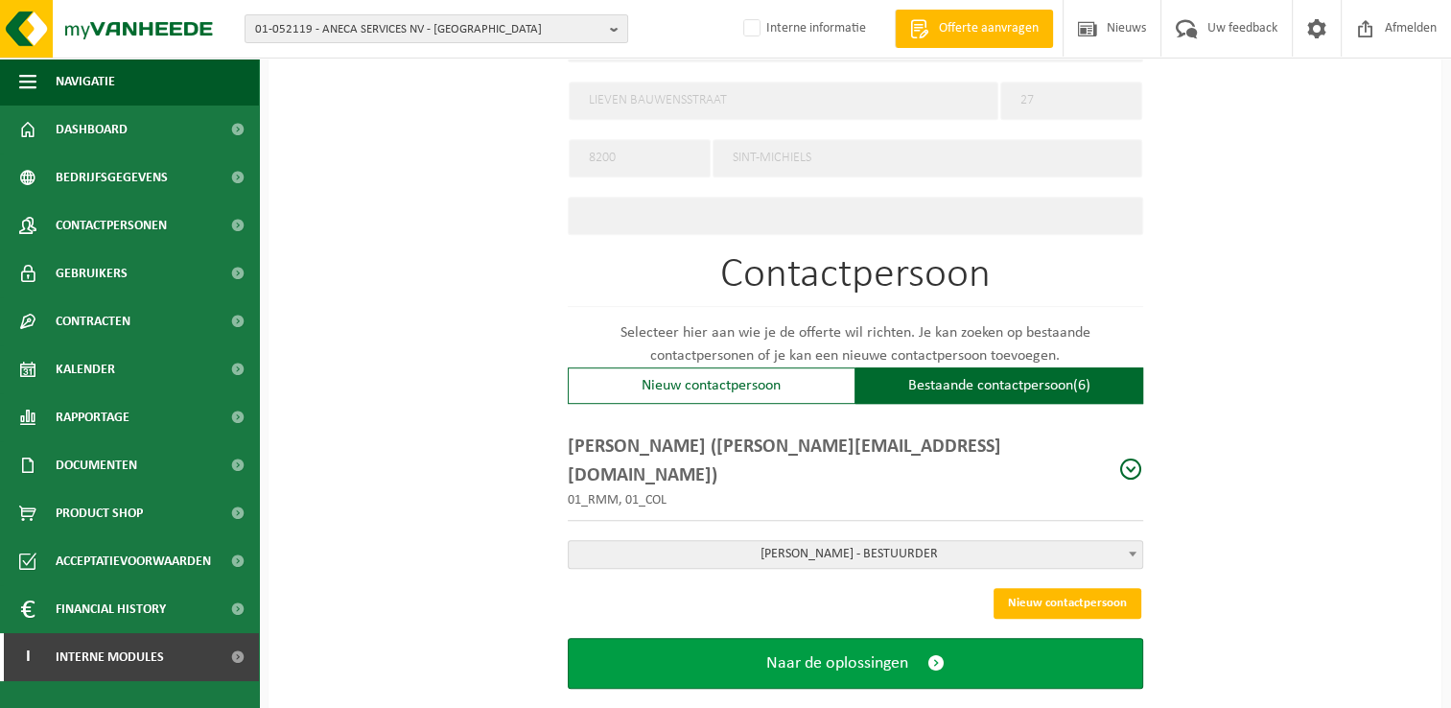
click at [926, 638] on button "Naar de oplossingen" at bounding box center [856, 663] width 576 height 51
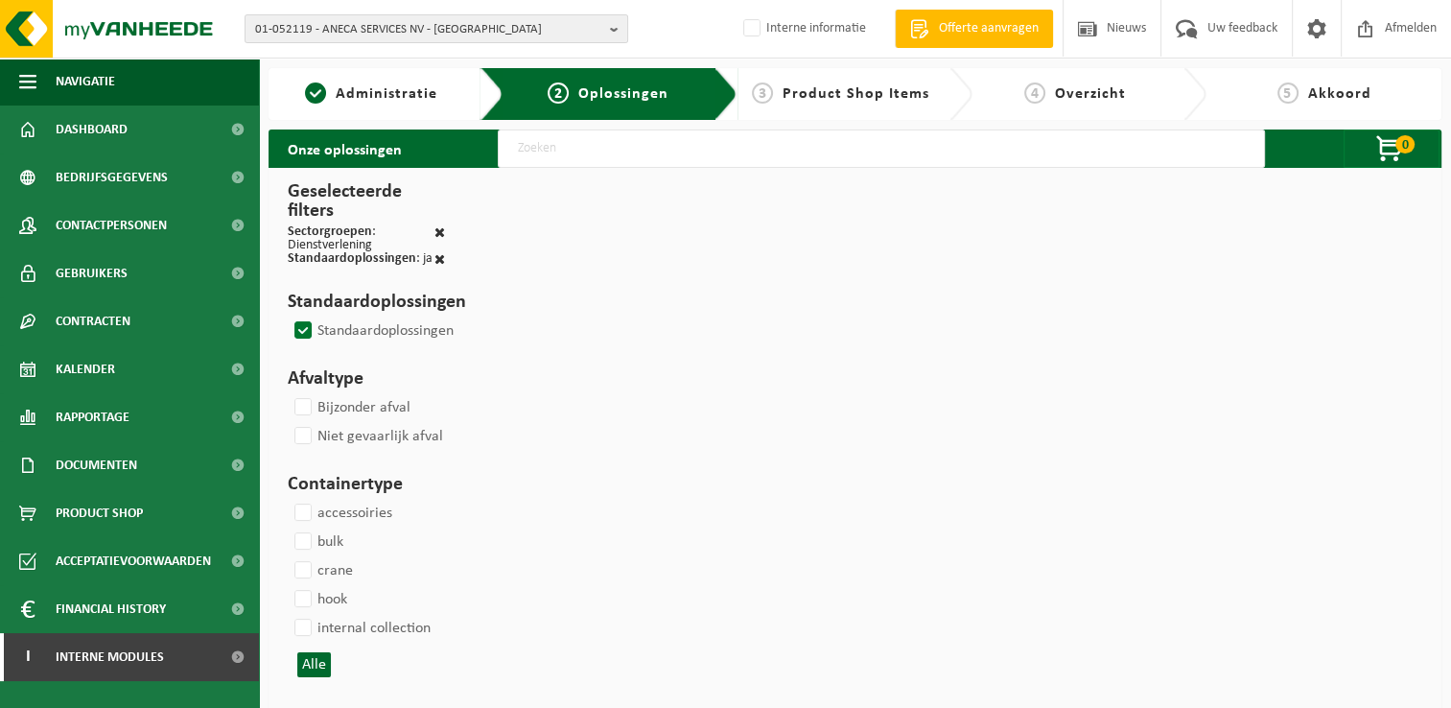
click at [310, 328] on label "Standaardoplossingen" at bounding box center [372, 331] width 163 height 29
click at [288, 317] on input "Standaardoplossingen" at bounding box center [287, 316] width 1 height 1
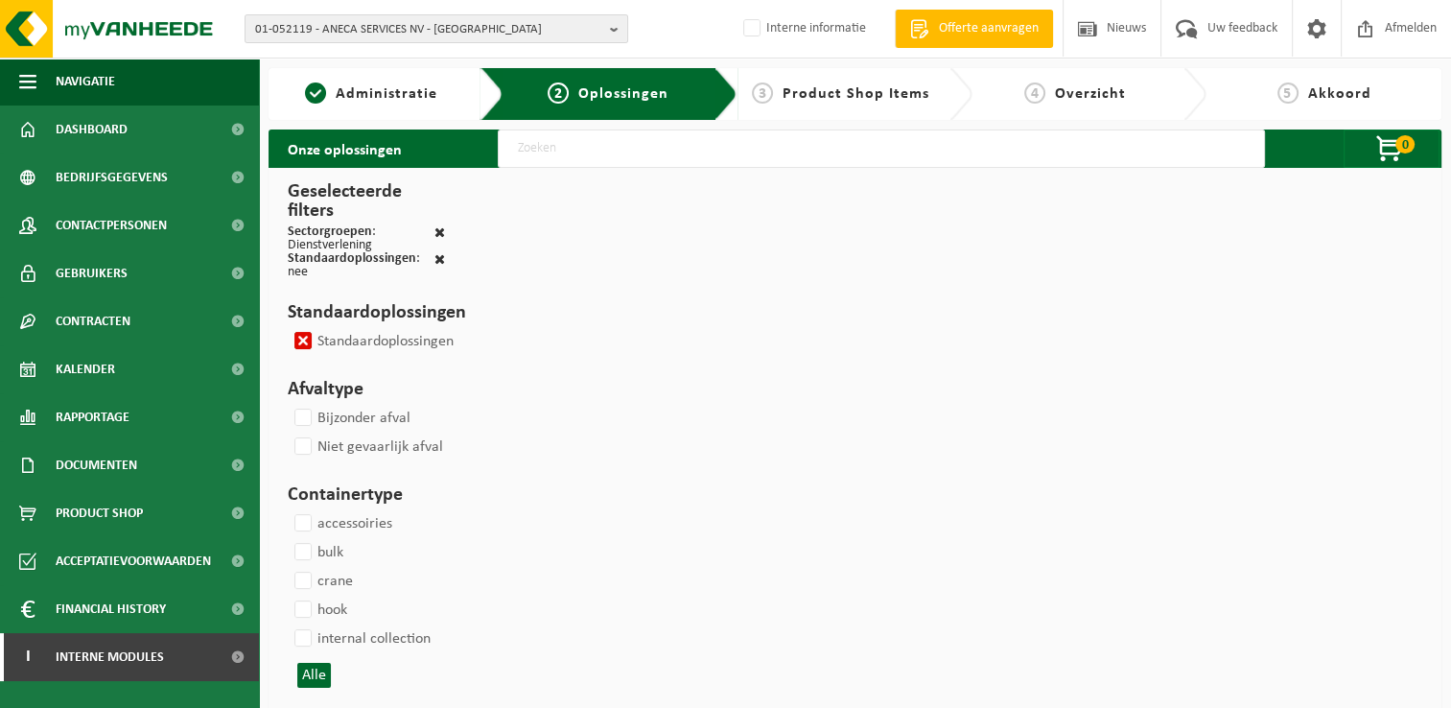
click at [302, 340] on label "Standaardoplossingen" at bounding box center [372, 341] width 163 height 29
click at [288, 327] on input "Standaardoplossingen" at bounding box center [287, 326] width 1 height 1
checkbox input "false"
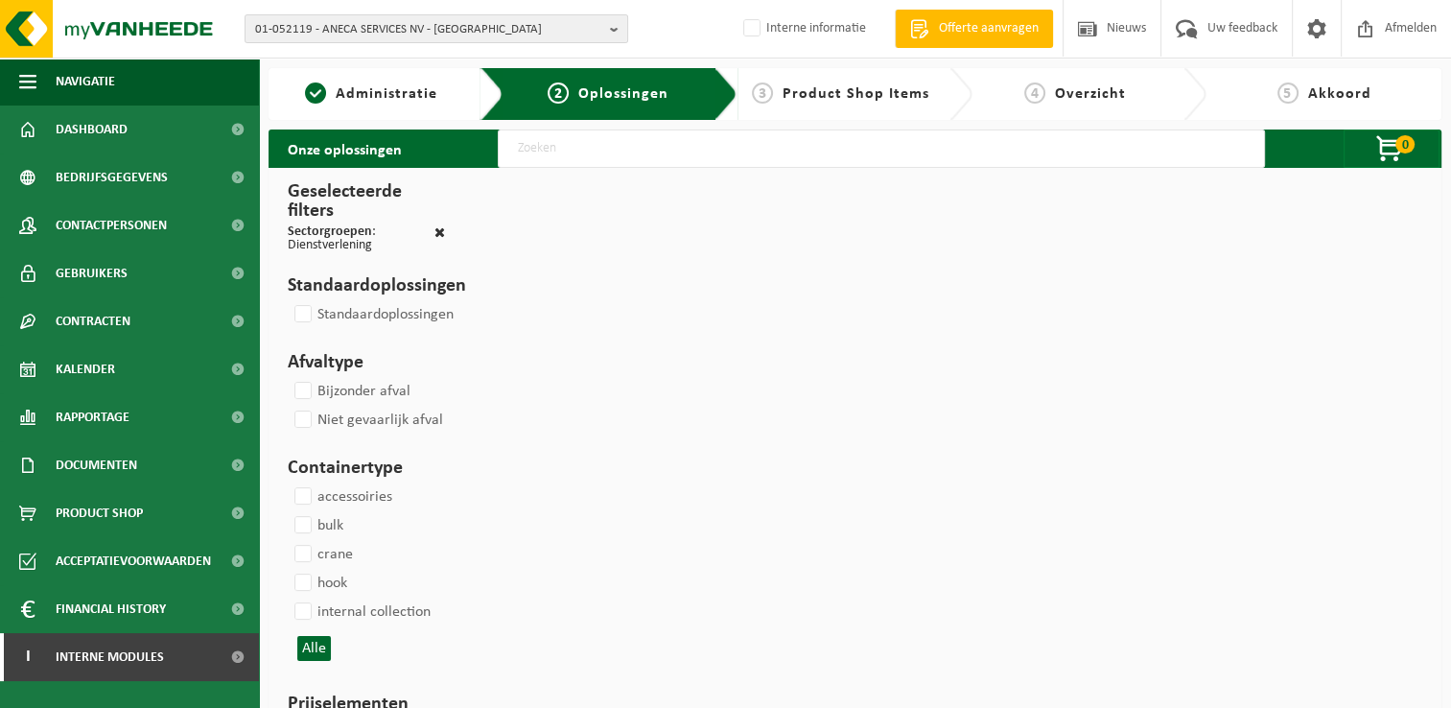
click at [694, 152] on input "text" at bounding box center [881, 148] width 767 height 38
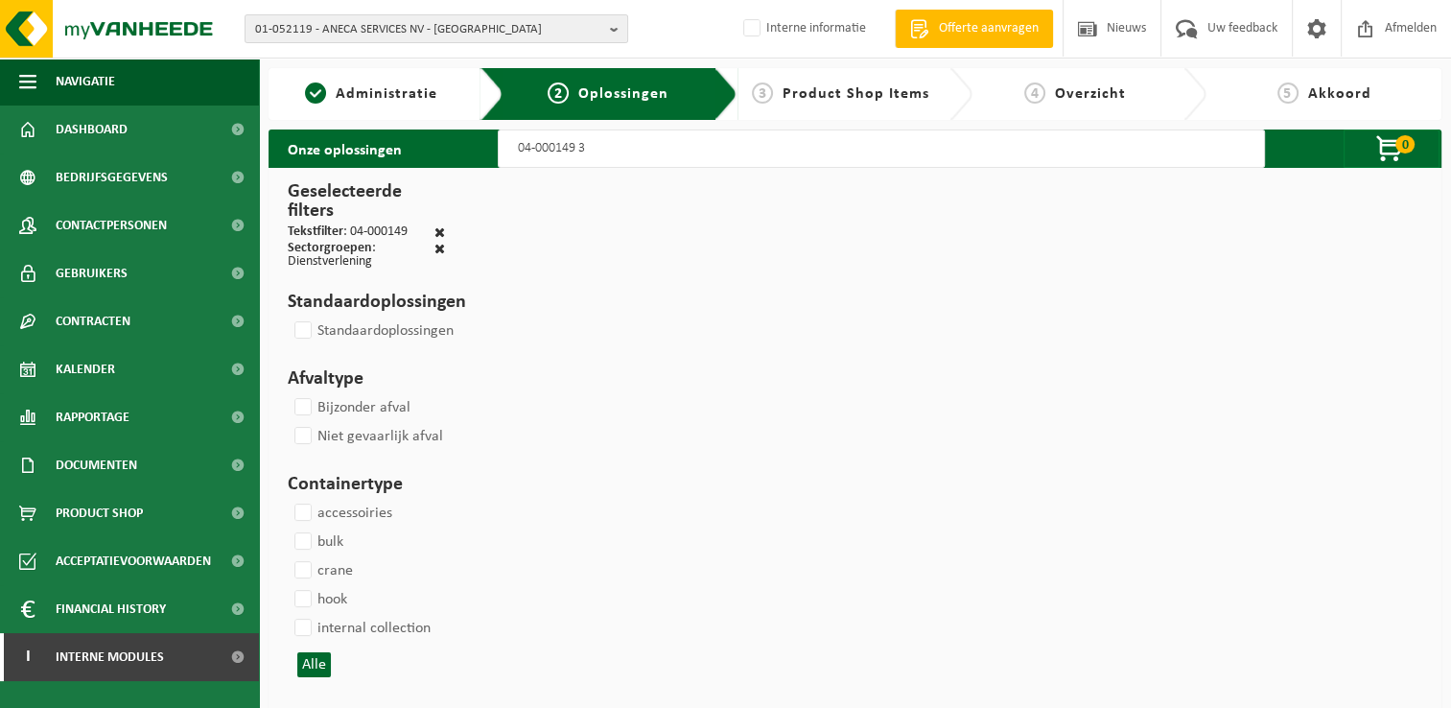
type input "04-000149 30"
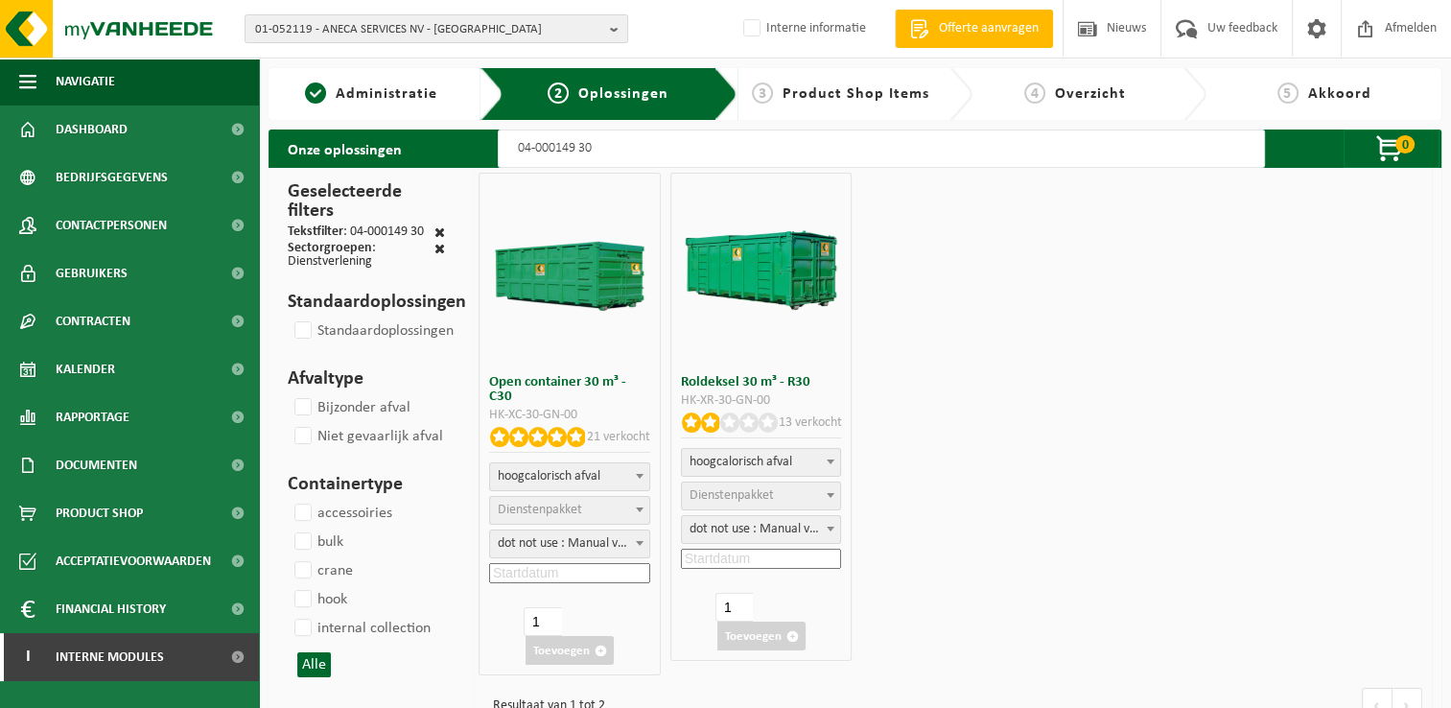
select select "7"
select select "25"
select select "7"
select select "25"
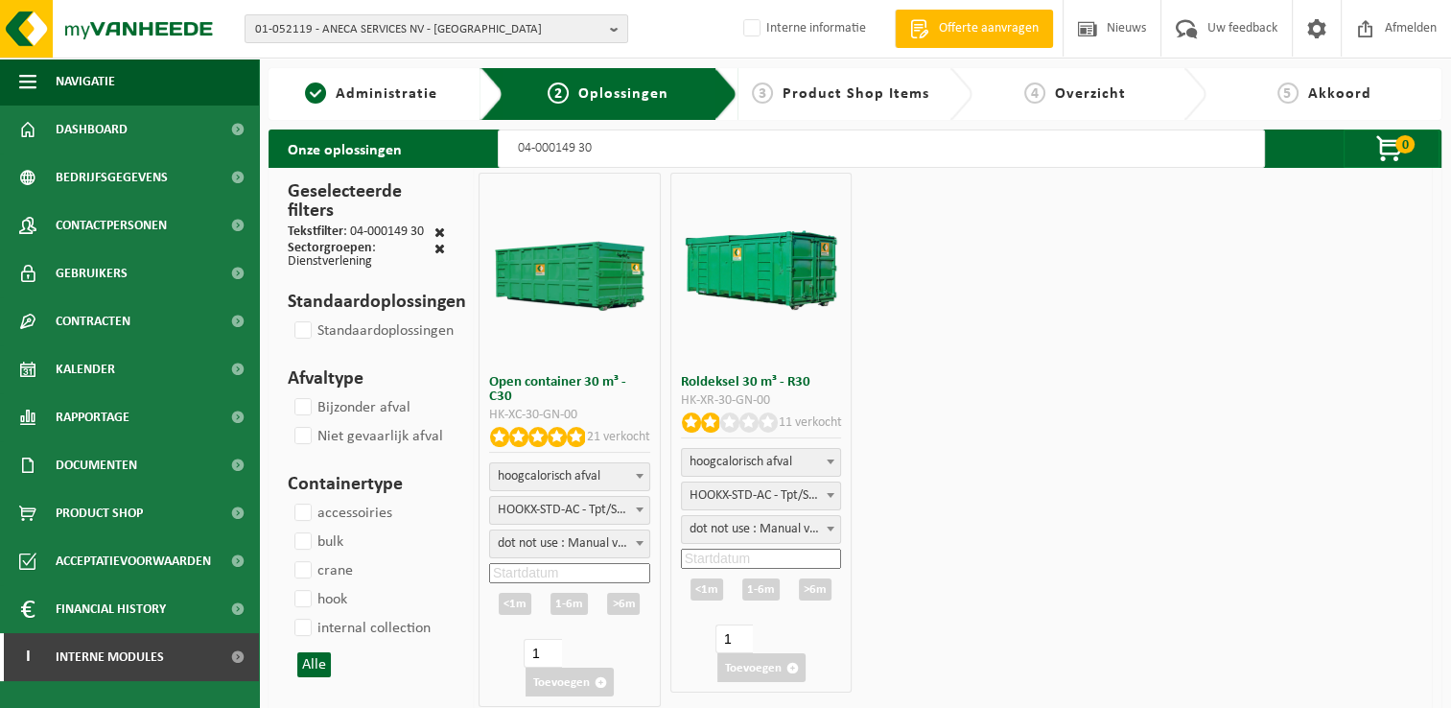
type input "04-000149 30"
click at [545, 566] on input at bounding box center [569, 573] width 161 height 20
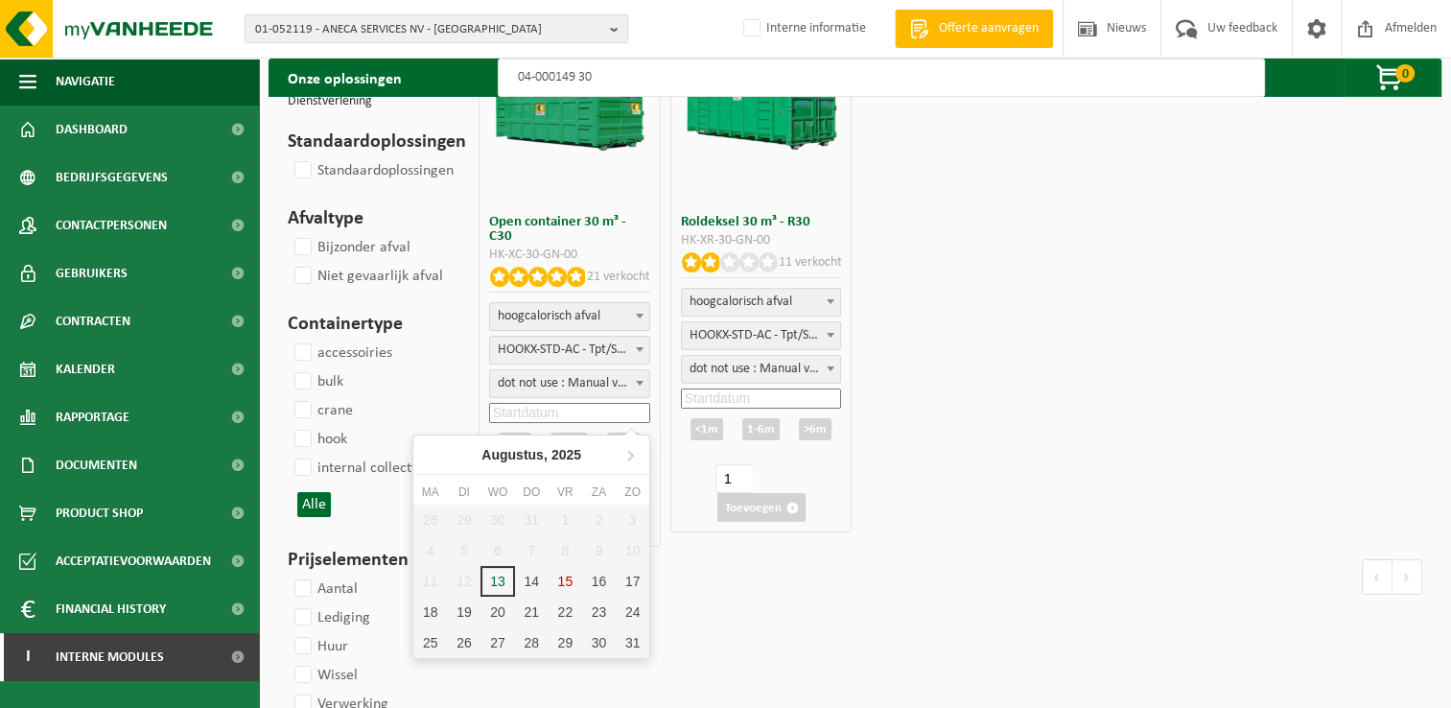
scroll to position [192, 0]
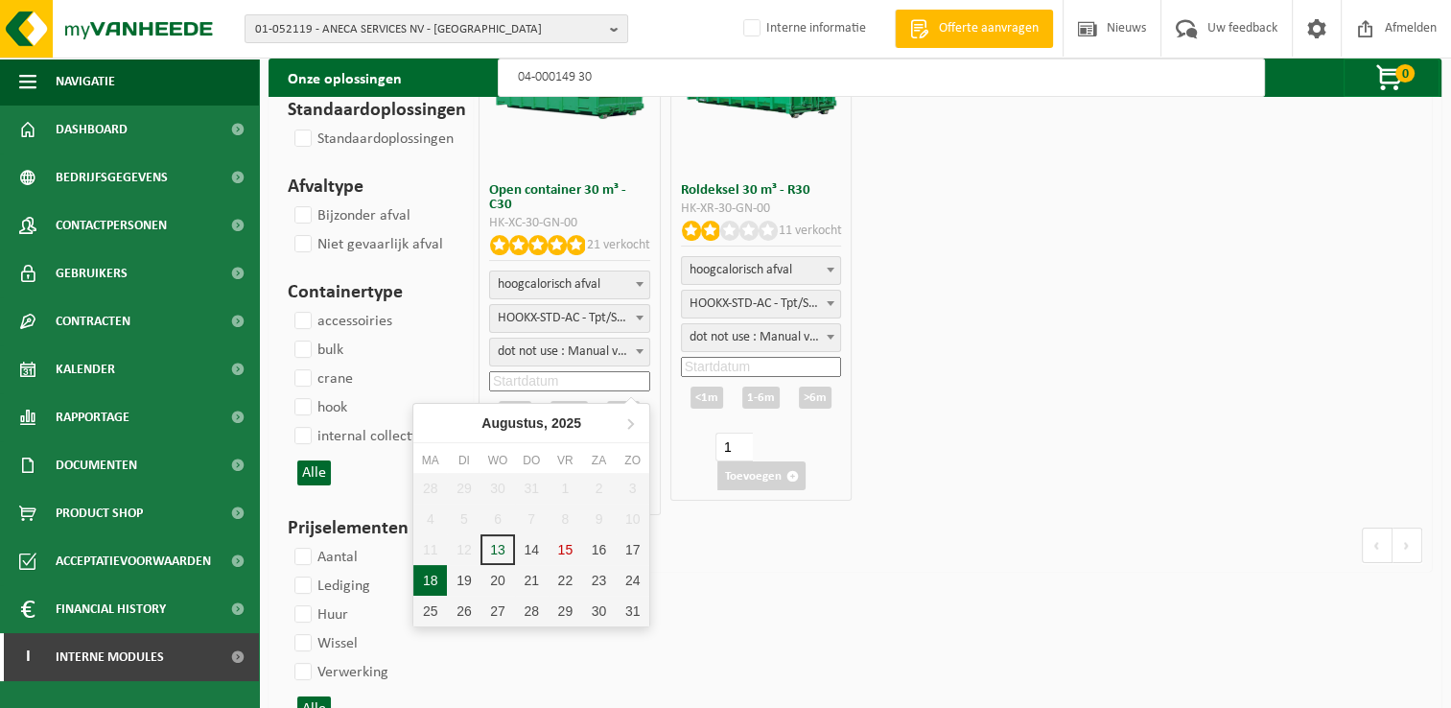
click at [431, 581] on div "18" at bounding box center [430, 580] width 34 height 31
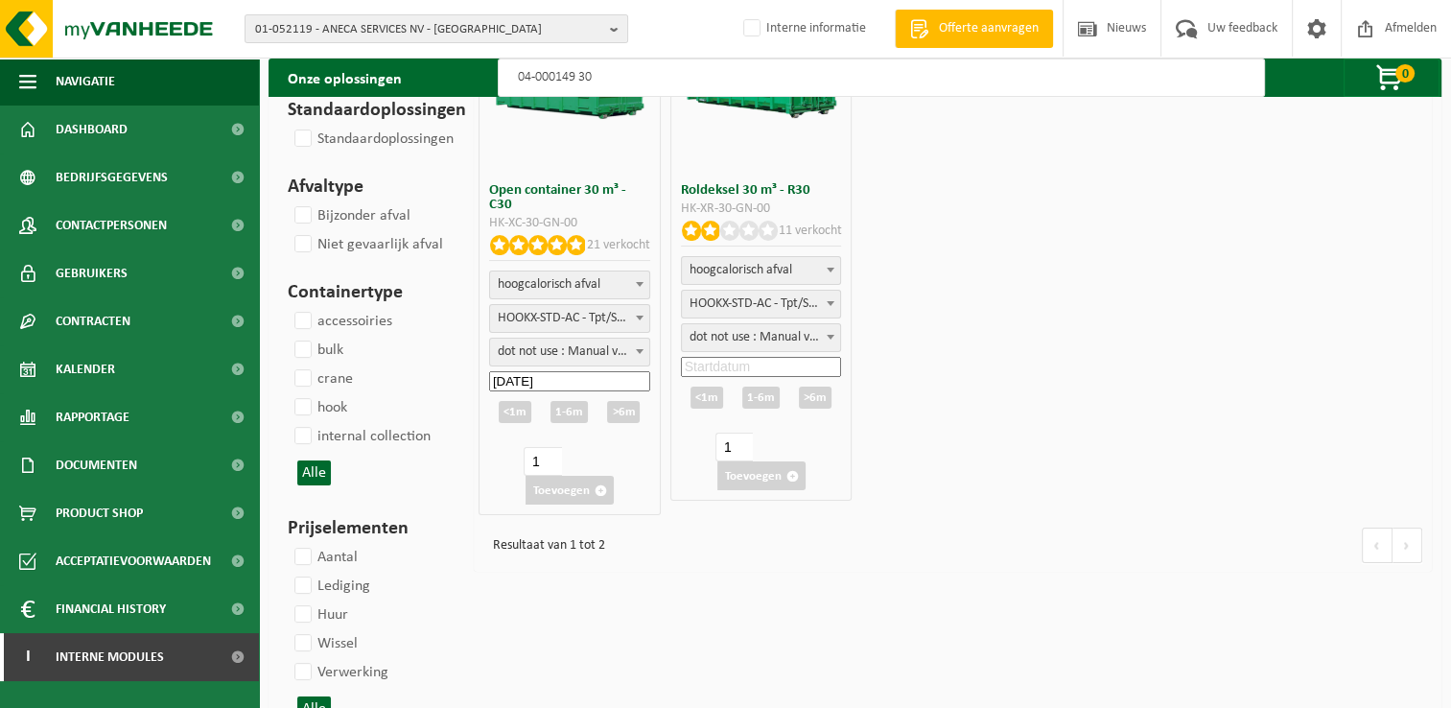
click at [600, 384] on input "2025-08-18" at bounding box center [569, 381] width 161 height 20
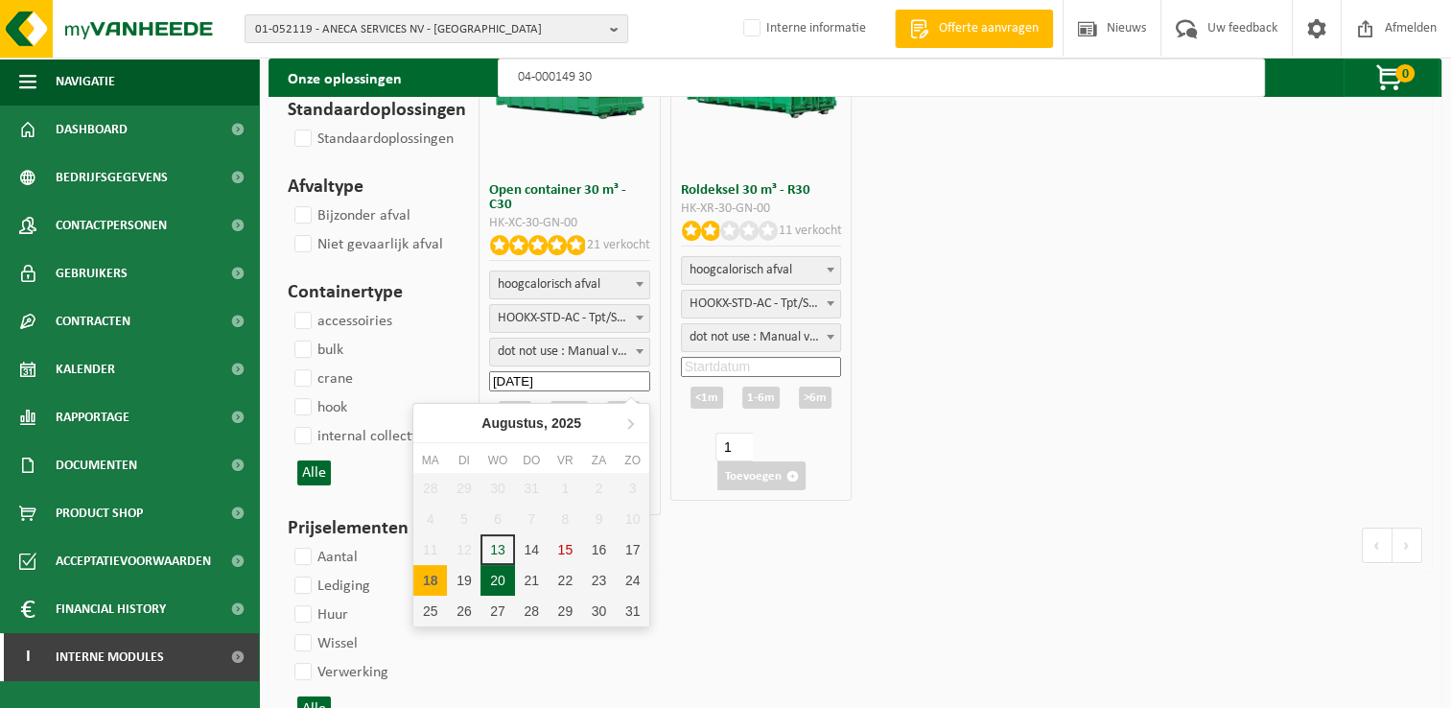
click at [490, 581] on div "20" at bounding box center [498, 580] width 34 height 31
type input "2025-08-20"
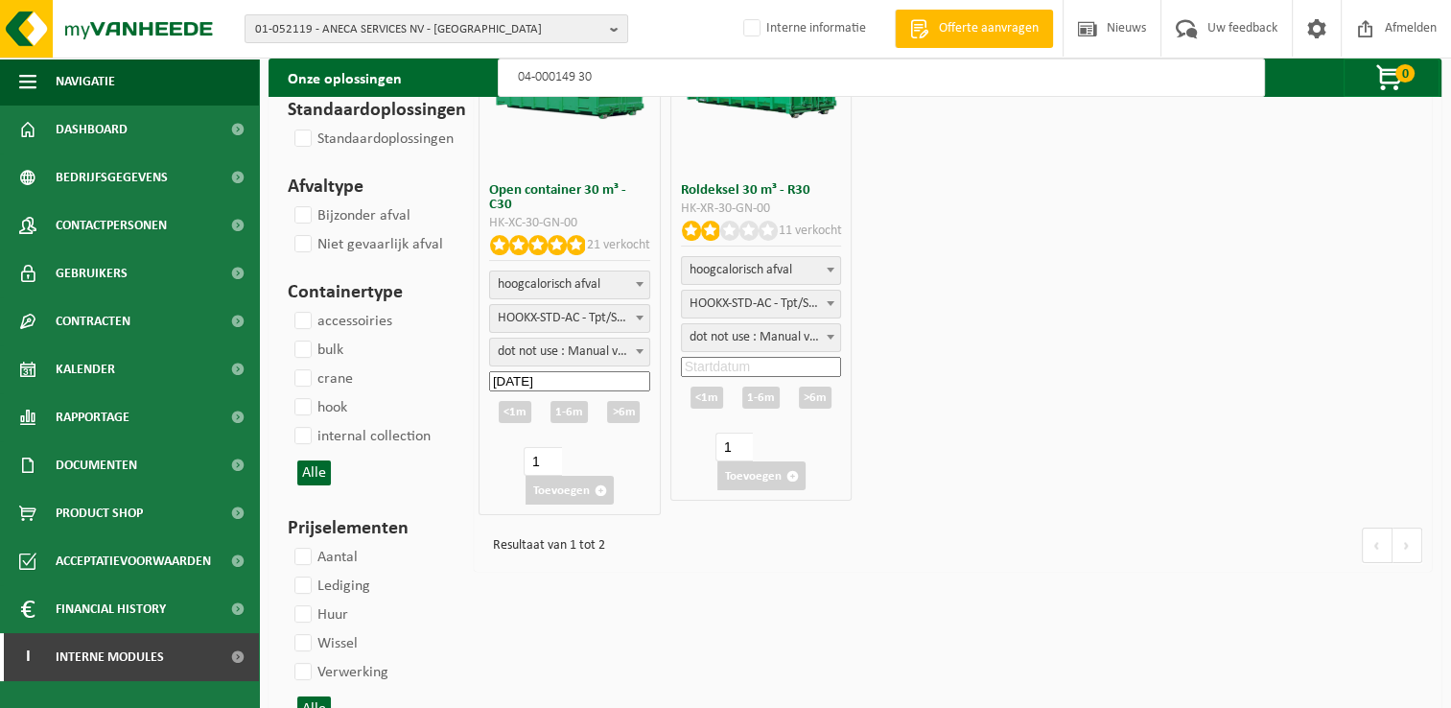
click at [515, 410] on div "<1m" at bounding box center [515, 412] width 33 height 22
type input "2025-08-21"
click at [594, 448] on input "2025-08-21" at bounding box center [569, 443] width 161 height 20
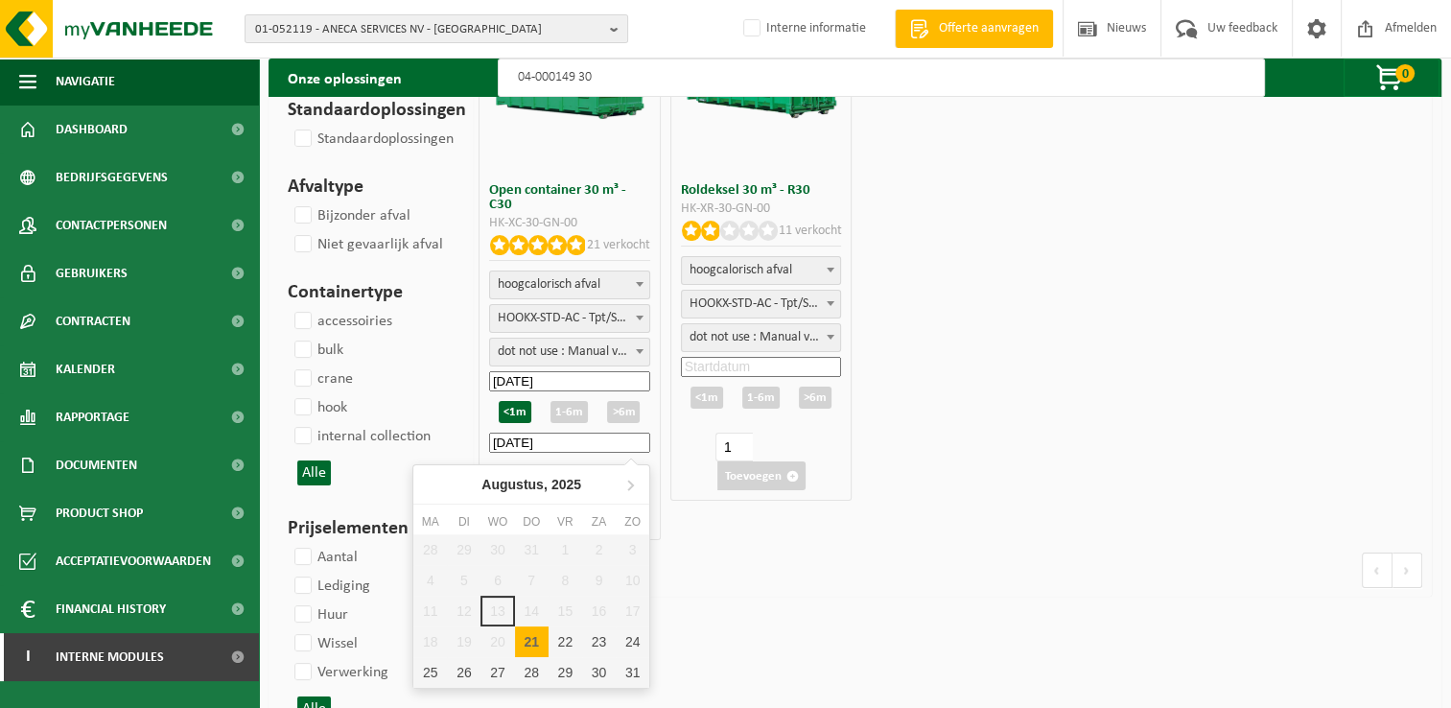
click at [530, 647] on div "21" at bounding box center [532, 641] width 34 height 31
type input "2025-08-21"
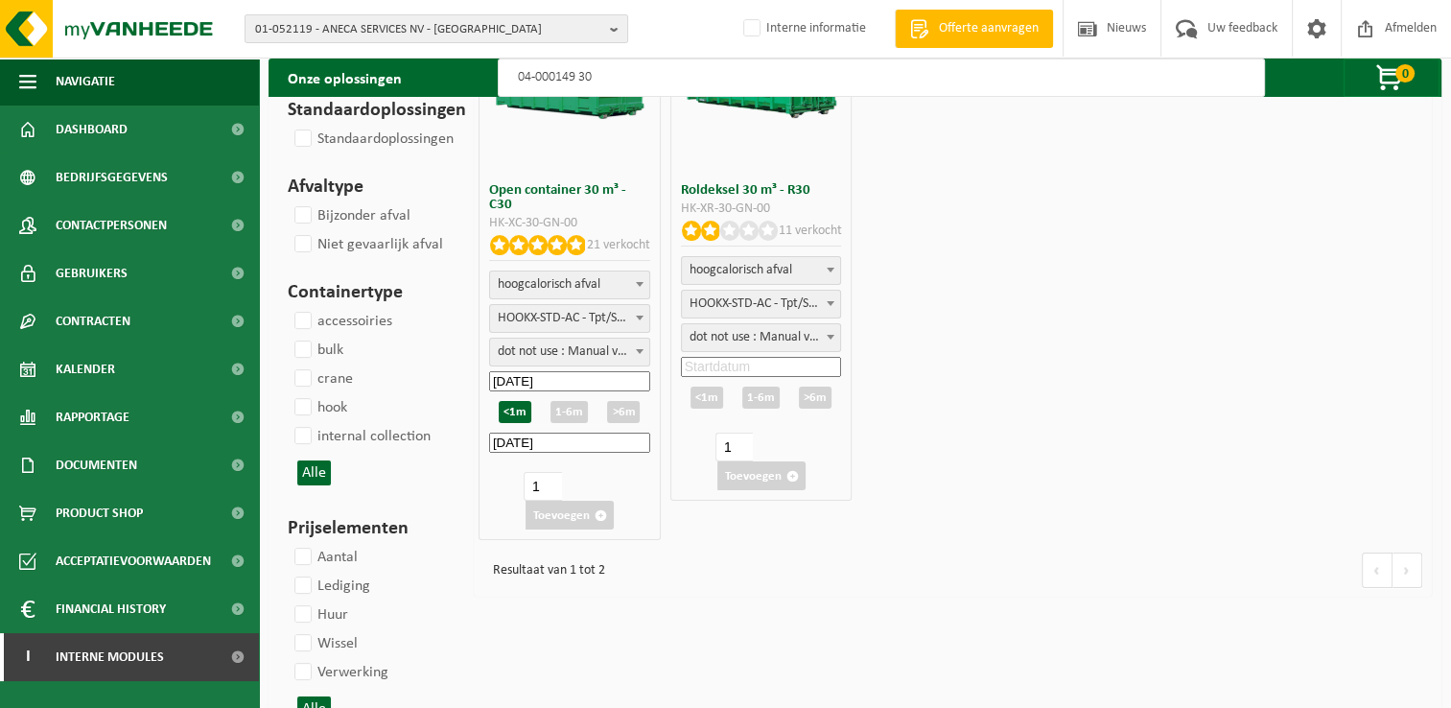
click at [605, 449] on input "2025-08-21" at bounding box center [569, 443] width 161 height 20
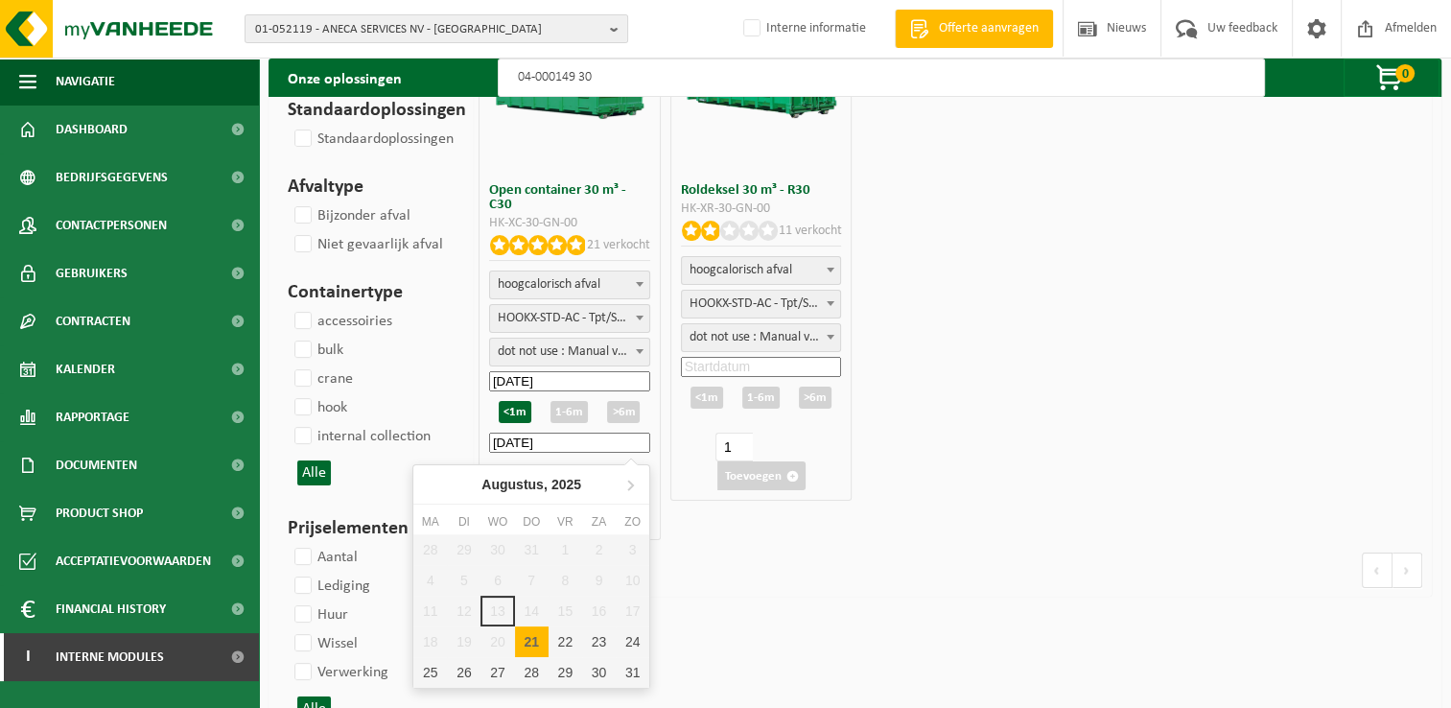
click at [537, 639] on div "21" at bounding box center [532, 641] width 34 height 31
type input "2025-08-21"
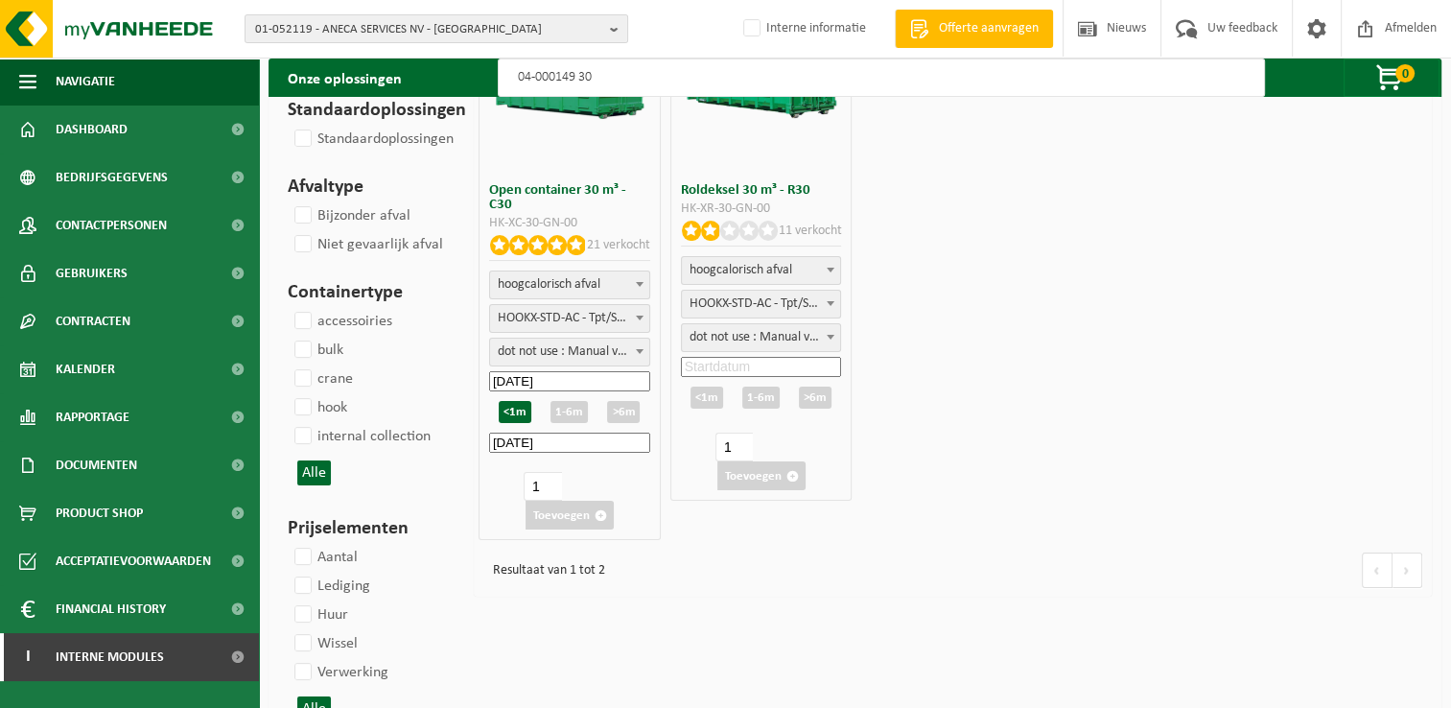
click at [568, 502] on button "Toevoegen" at bounding box center [570, 515] width 88 height 29
click at [567, 516] on button "Toevoegen" at bounding box center [570, 515] width 88 height 29
click at [550, 479] on input "2" at bounding box center [542, 486] width 37 height 29
type input "1"
click at [552, 493] on input "1" at bounding box center [542, 486] width 37 height 29
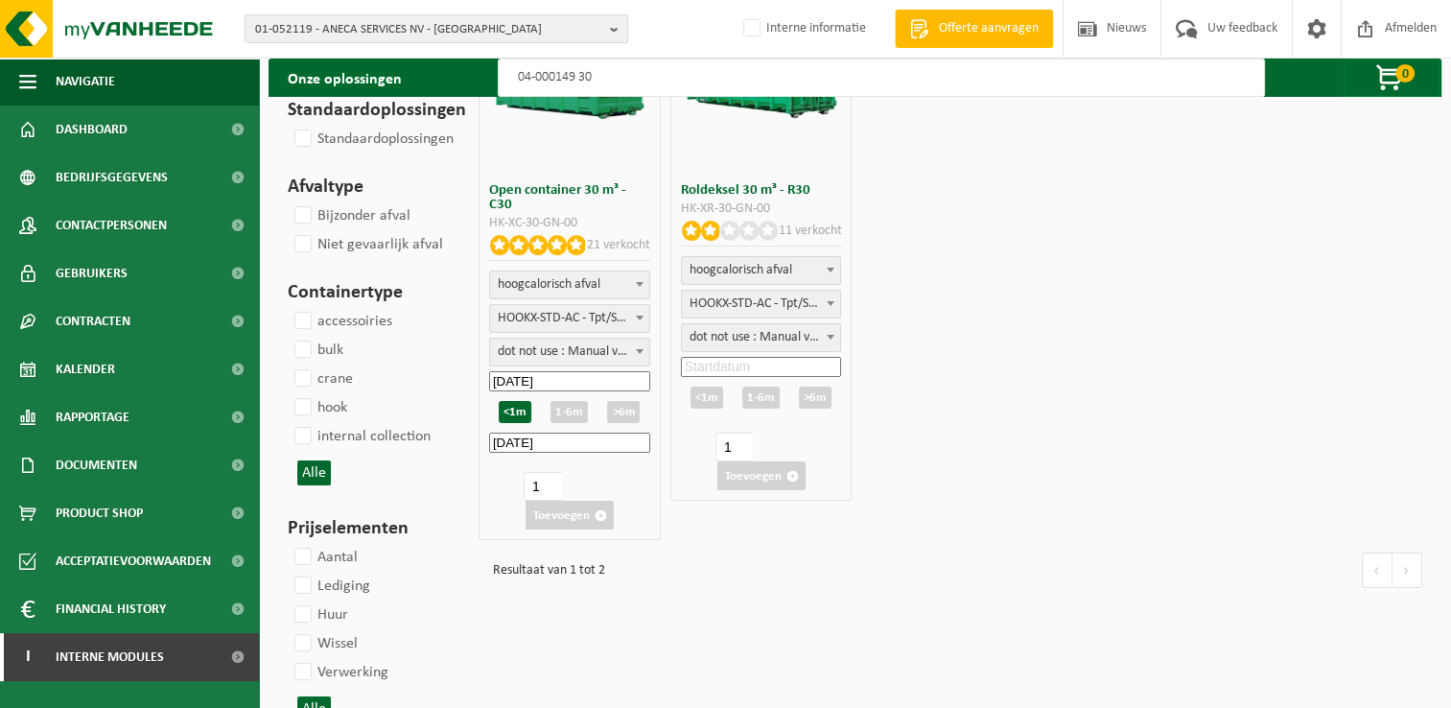
click at [720, 564] on div "Resultaat van 1 tot 2" at bounding box center [953, 571] width 958 height 52
click at [574, 517] on button "Toevoegen" at bounding box center [570, 515] width 88 height 29
click at [520, 408] on div "<1m" at bounding box center [515, 412] width 33 height 22
click at [571, 521] on button "Toevoegen" at bounding box center [570, 515] width 88 height 29
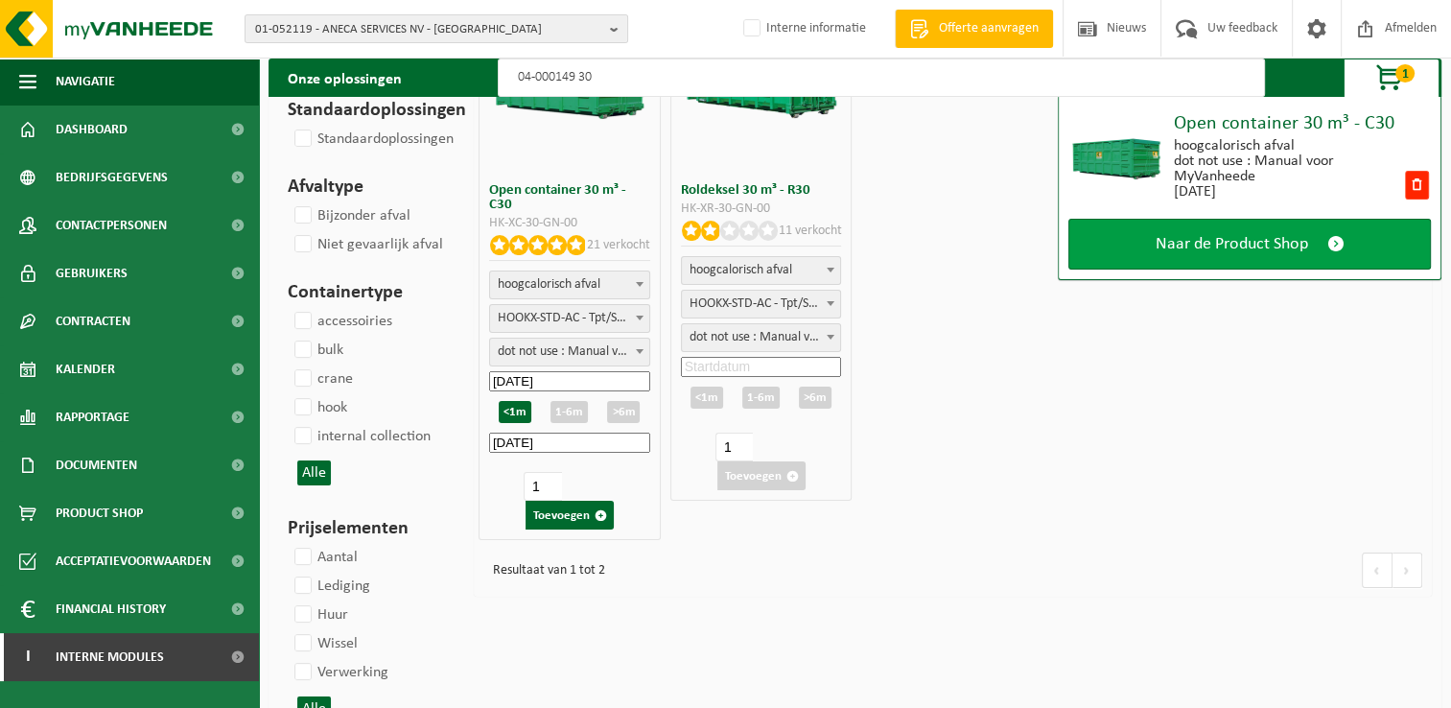
click at [1250, 237] on span "Naar de Product Shop" at bounding box center [1232, 244] width 153 height 20
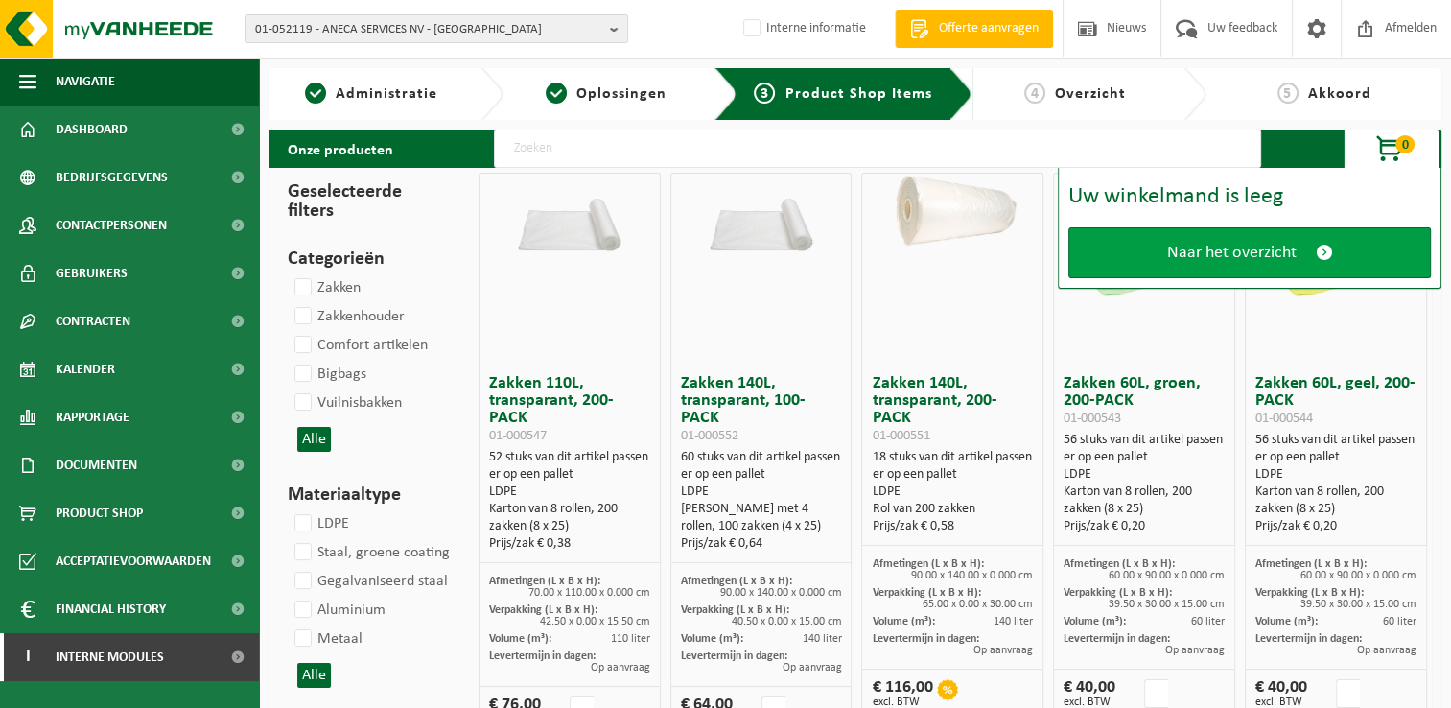
click at [1250, 260] on span "Naar het overzicht" at bounding box center [1231, 253] width 129 height 20
click at [1237, 256] on span "Naar het overzicht" at bounding box center [1231, 253] width 129 height 20
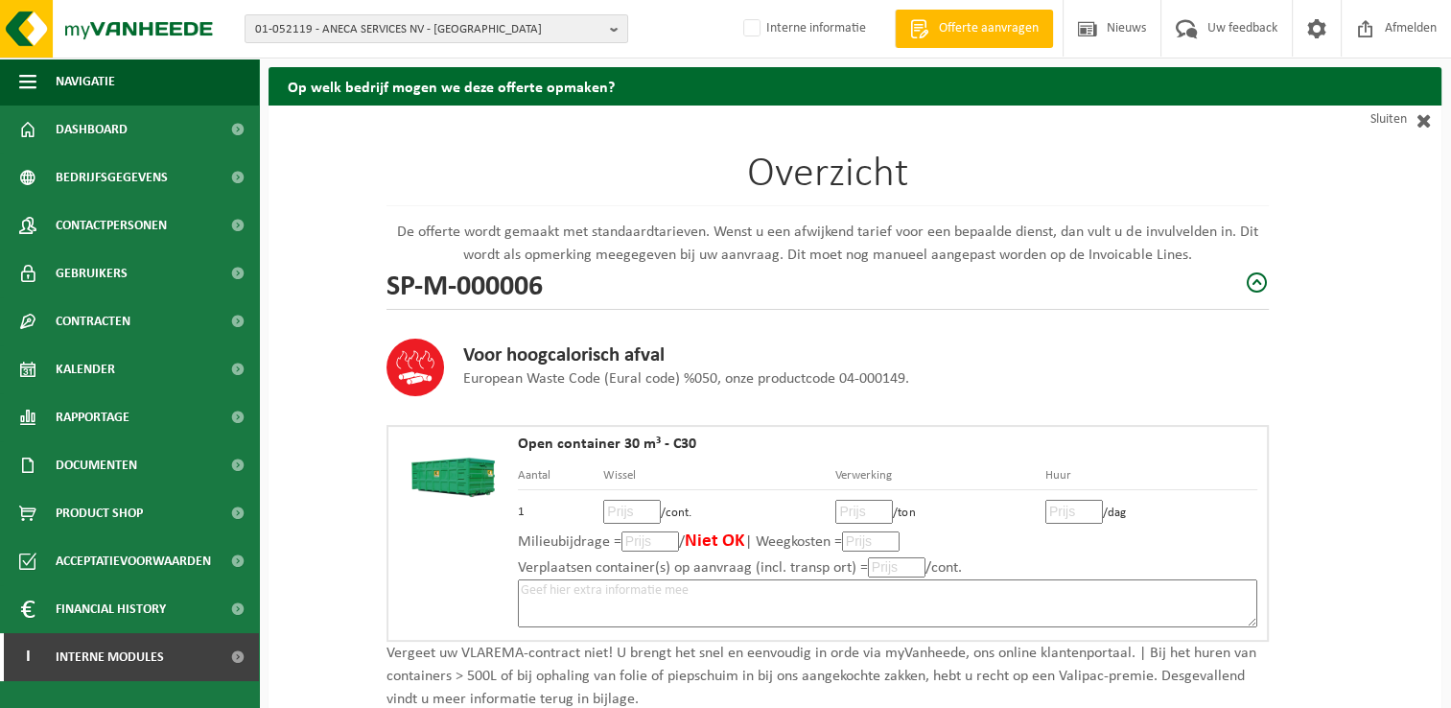
scroll to position [96, 0]
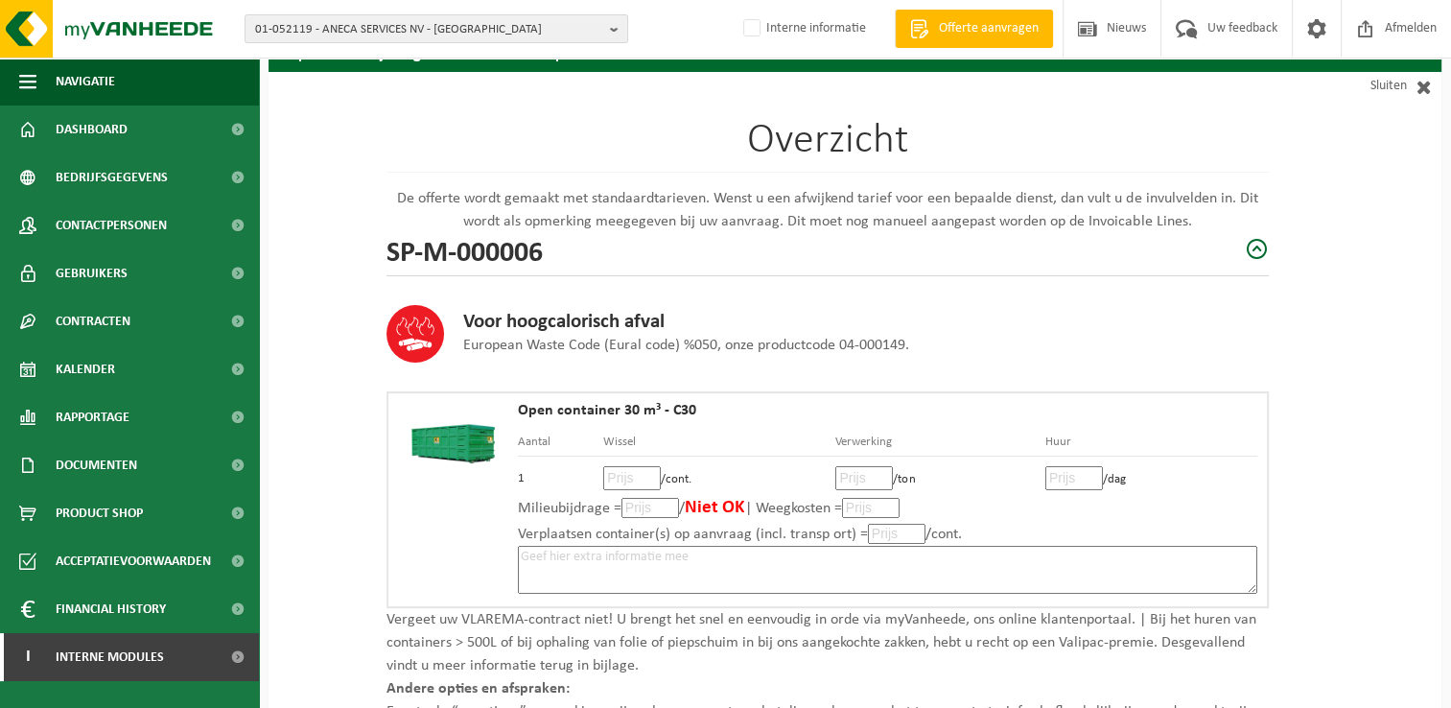
click at [623, 478] on input "number" at bounding box center [632, 478] width 58 height 24
type input "185"
type input "185.00"
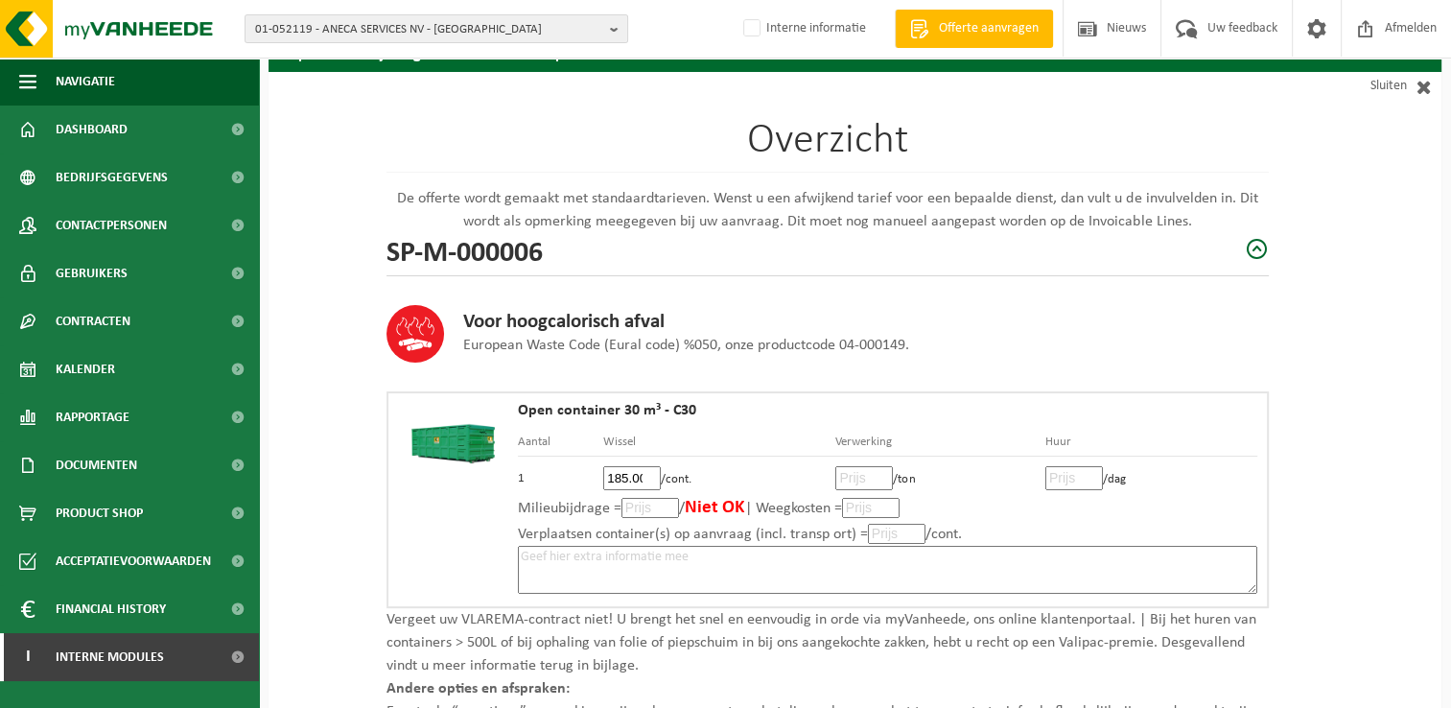
click at [855, 479] on input "number" at bounding box center [864, 478] width 58 height 24
type input "205"
type input "205.00"
click at [1071, 470] on input "number" at bounding box center [1075, 478] width 58 height 24
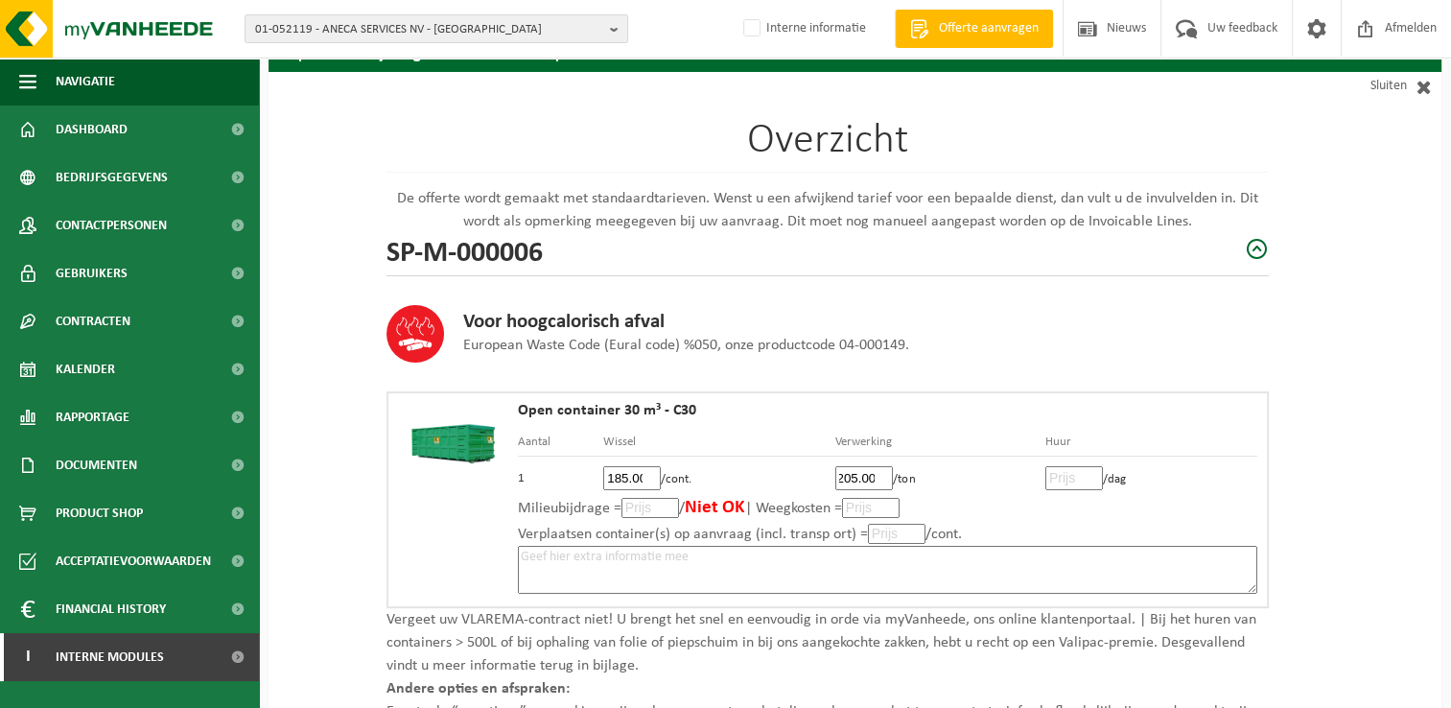
scroll to position [0, 0]
type input "3"
type input "3.00"
click at [743, 560] on textarea at bounding box center [888, 570] width 740 height 48
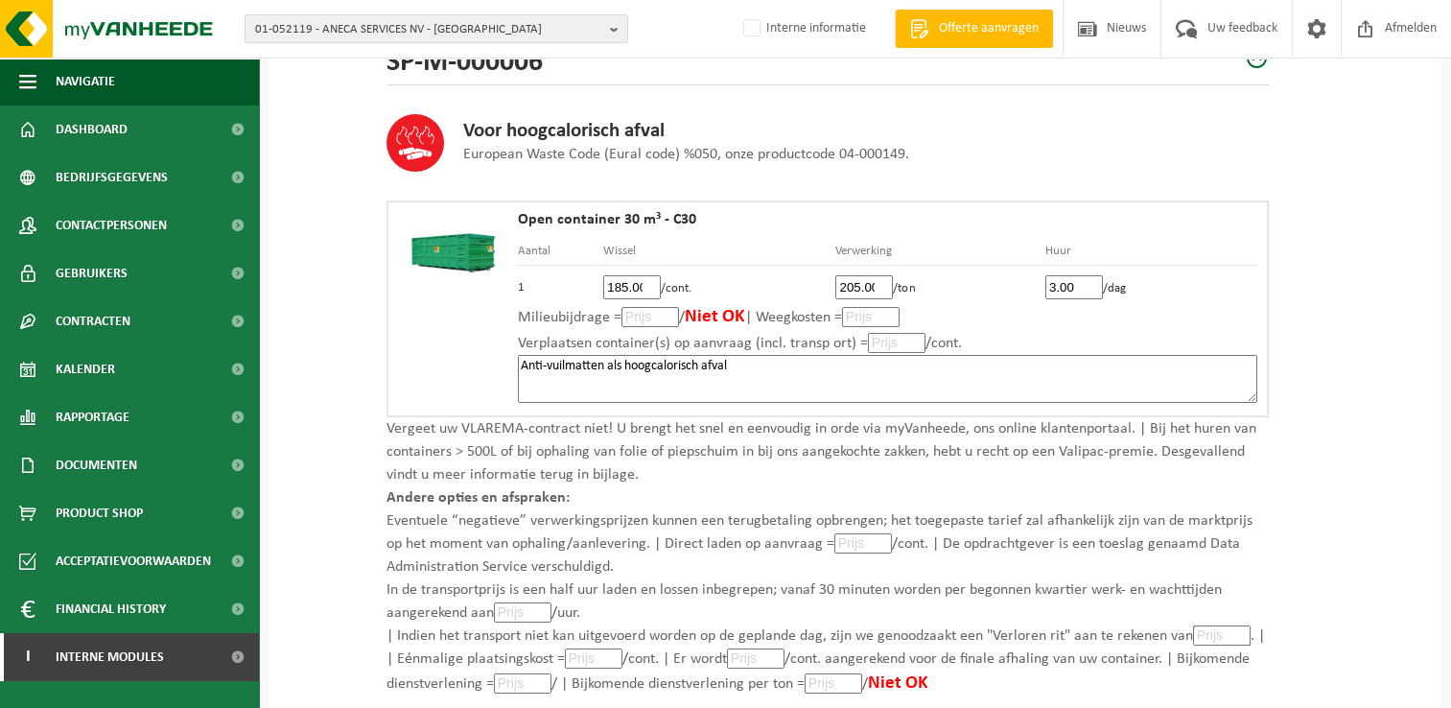
scroll to position [288, 0]
type textarea "Anti-vuilmatten als hoogcalorisch afval"
click at [846, 538] on input "number" at bounding box center [864, 542] width 58 height 20
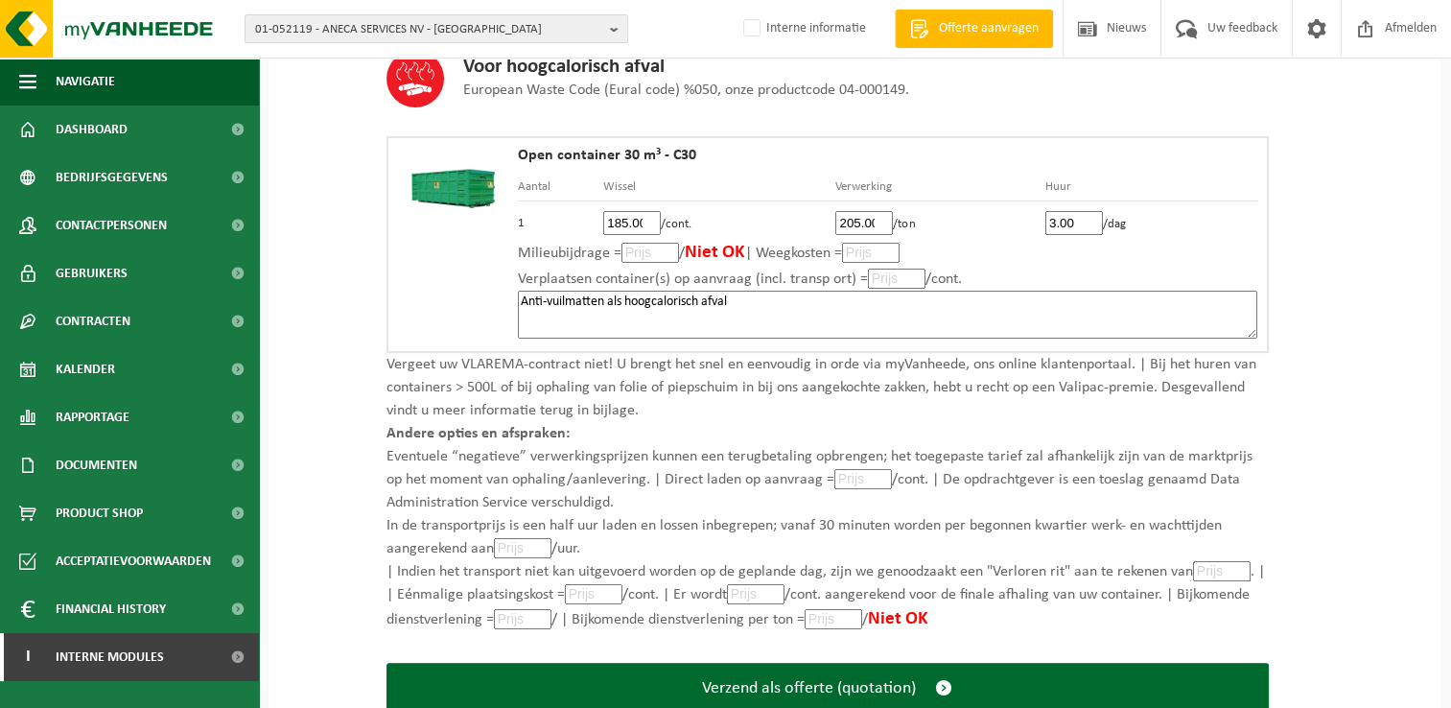
scroll to position [384, 0]
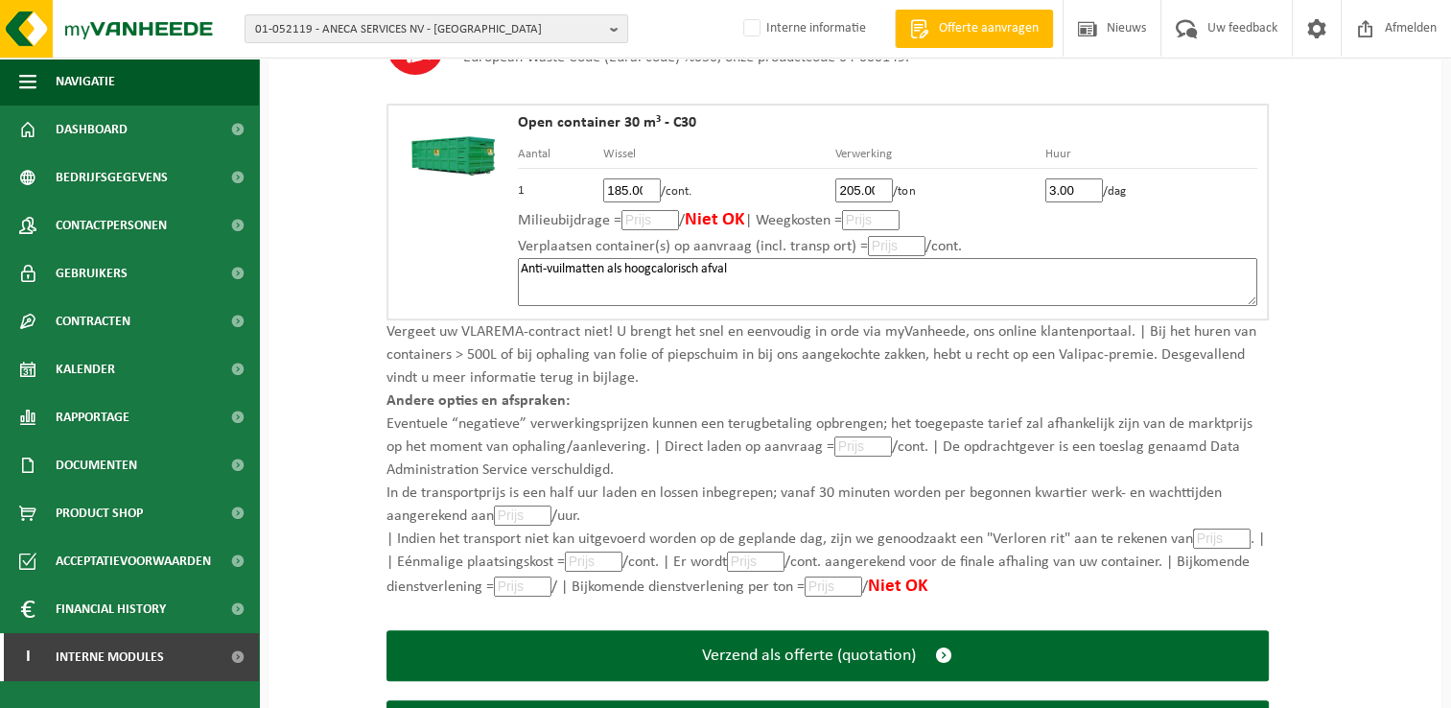
click at [1215, 535] on input "number" at bounding box center [1222, 539] width 58 height 20
type input "185"
type input "185.00"
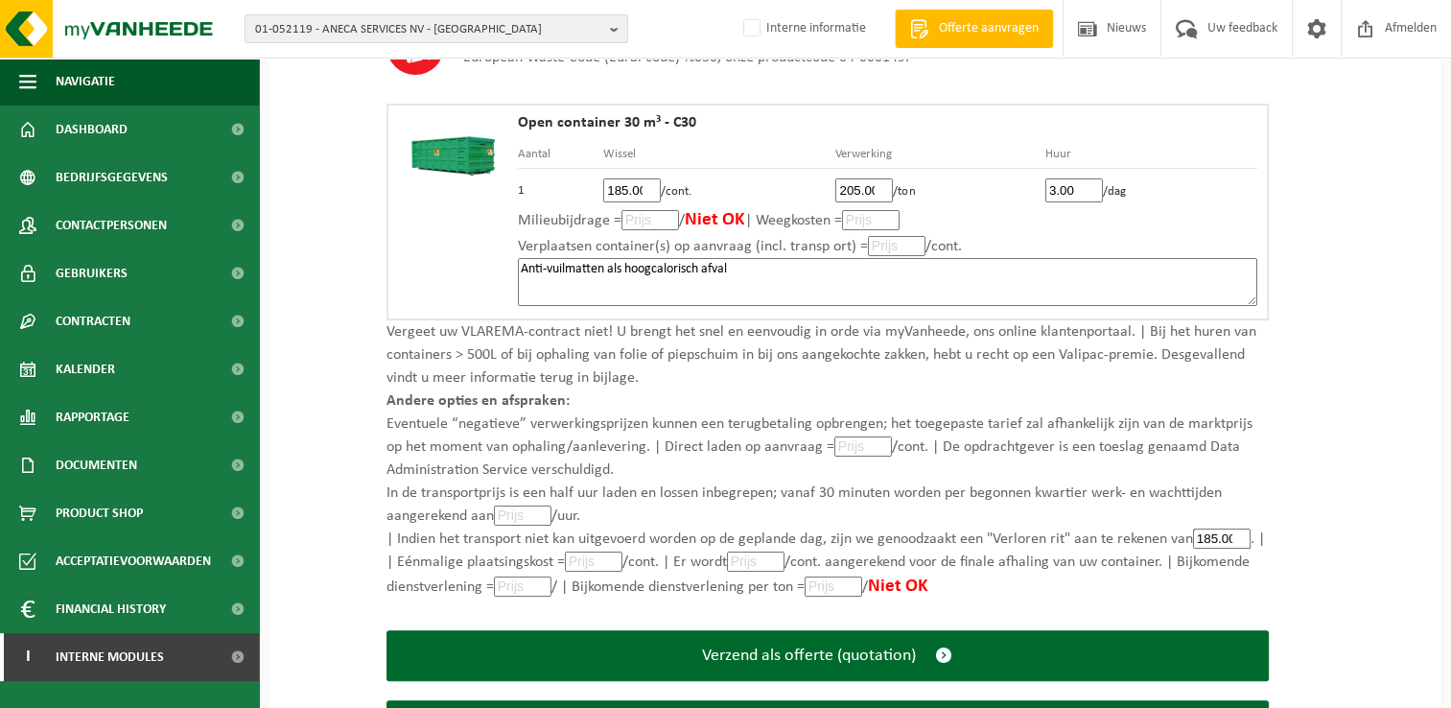
click at [598, 566] on input "number" at bounding box center [594, 562] width 58 height 20
type input "92"
type input "92.00"
click at [756, 560] on input "number" at bounding box center [756, 562] width 58 height 20
type input "185"
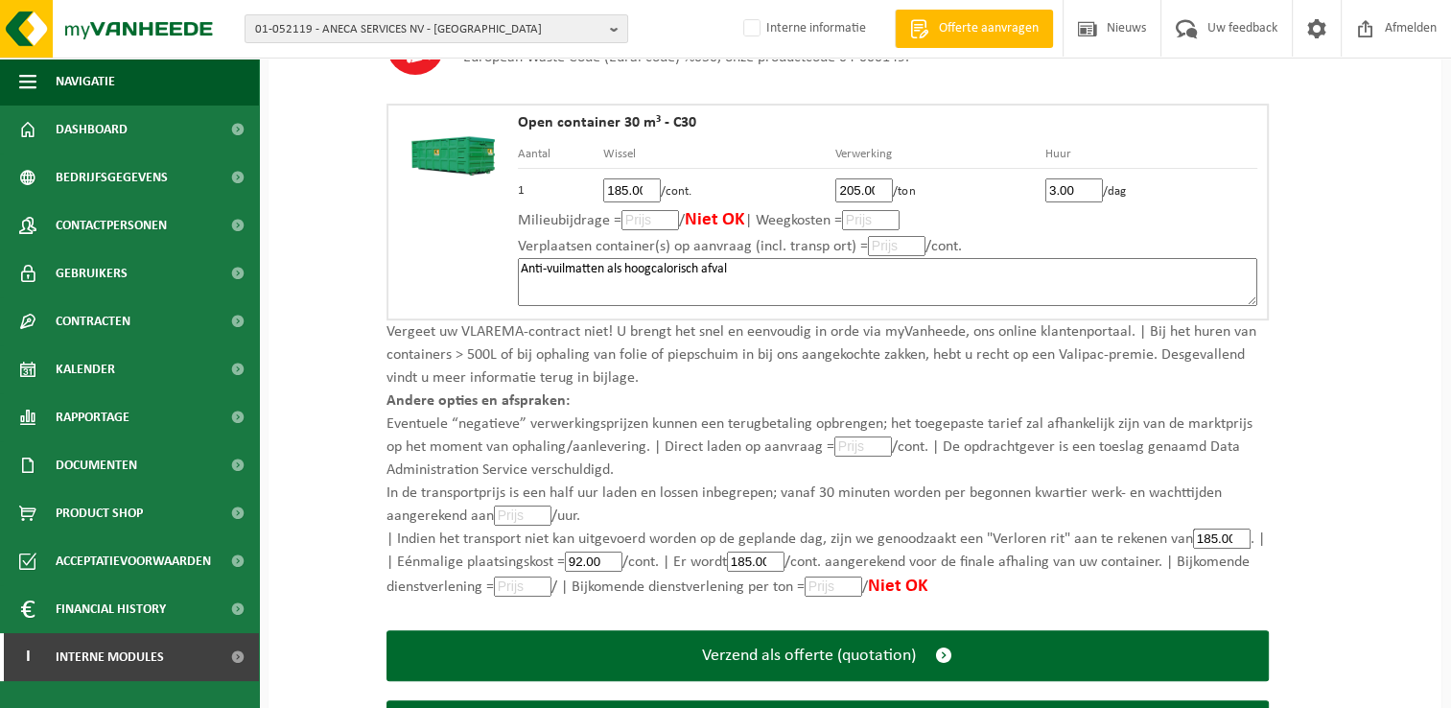
scroll to position [0, 3]
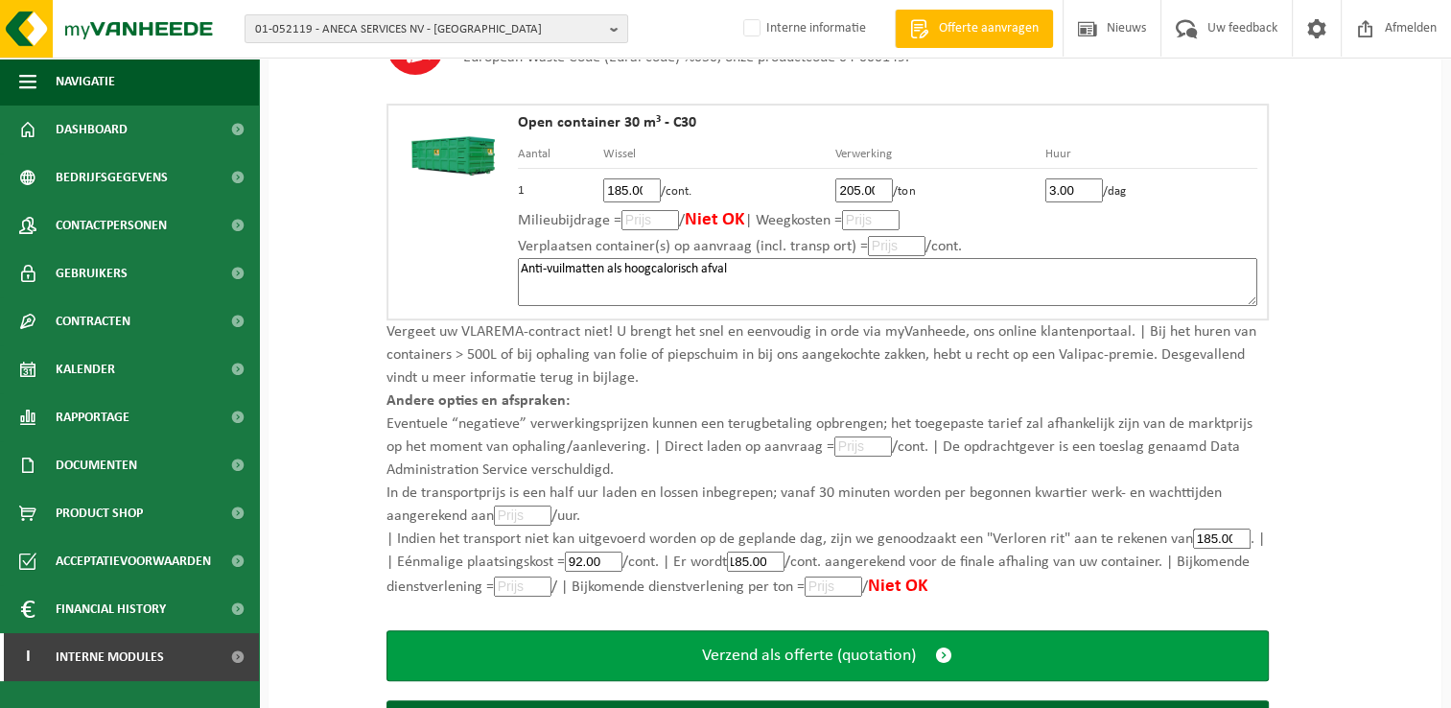
type input "185.00"
click at [698, 643] on button "Verzend als offerte (quotation)" at bounding box center [828, 655] width 882 height 51
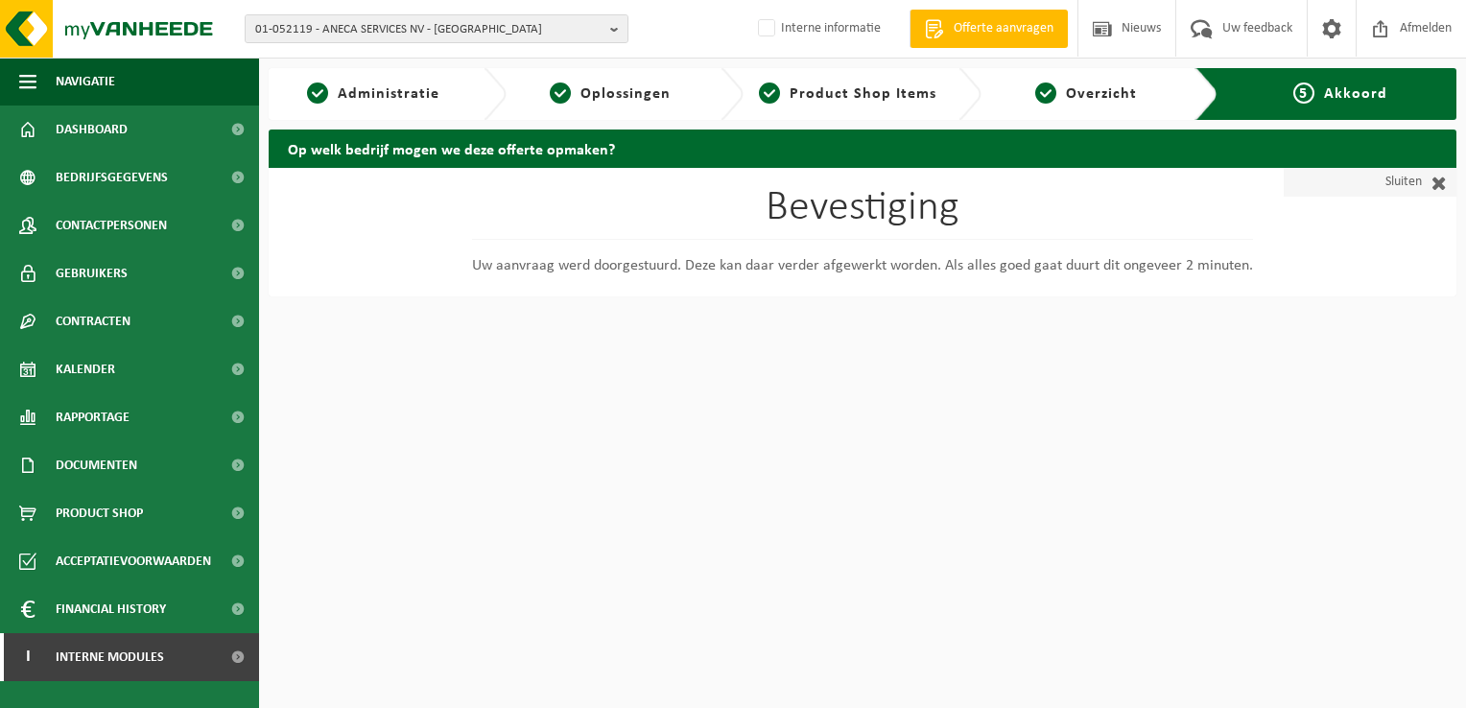
click at [1440, 180] on span at bounding box center [1434, 182] width 25 height 19
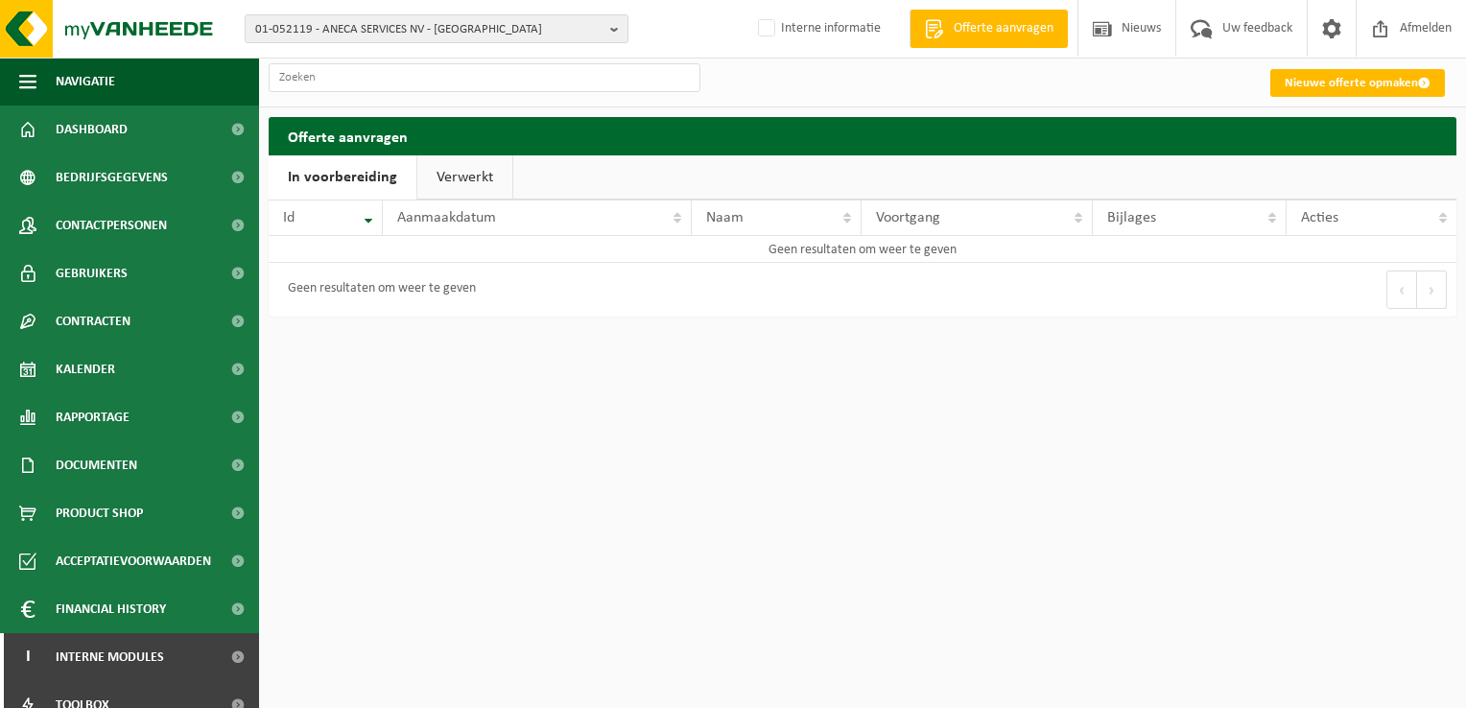
click at [448, 183] on link "Verwerkt" at bounding box center [464, 177] width 95 height 44
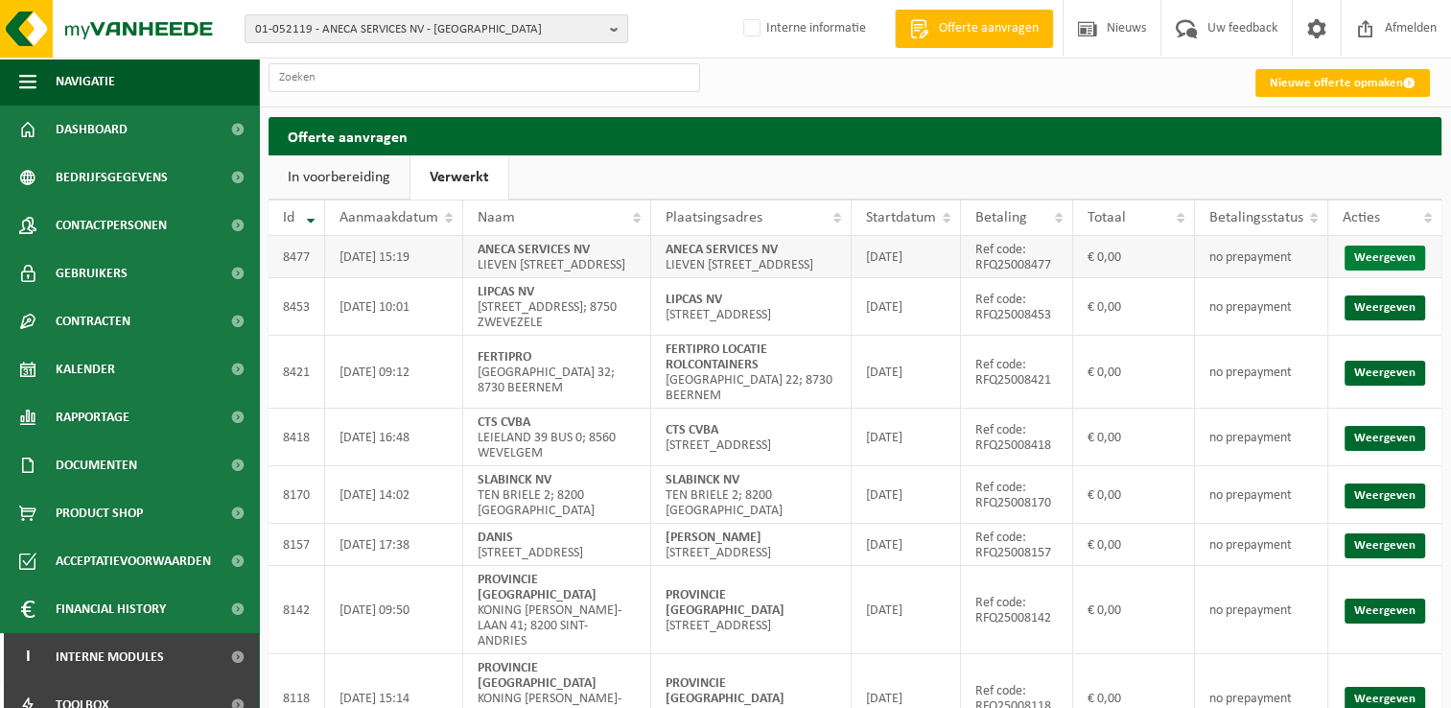
click at [1374, 271] on link "Weergeven" at bounding box center [1385, 258] width 81 height 25
click at [103, 129] on span "Dashboard" at bounding box center [92, 130] width 72 height 48
